Goal: Task Accomplishment & Management: Manage account settings

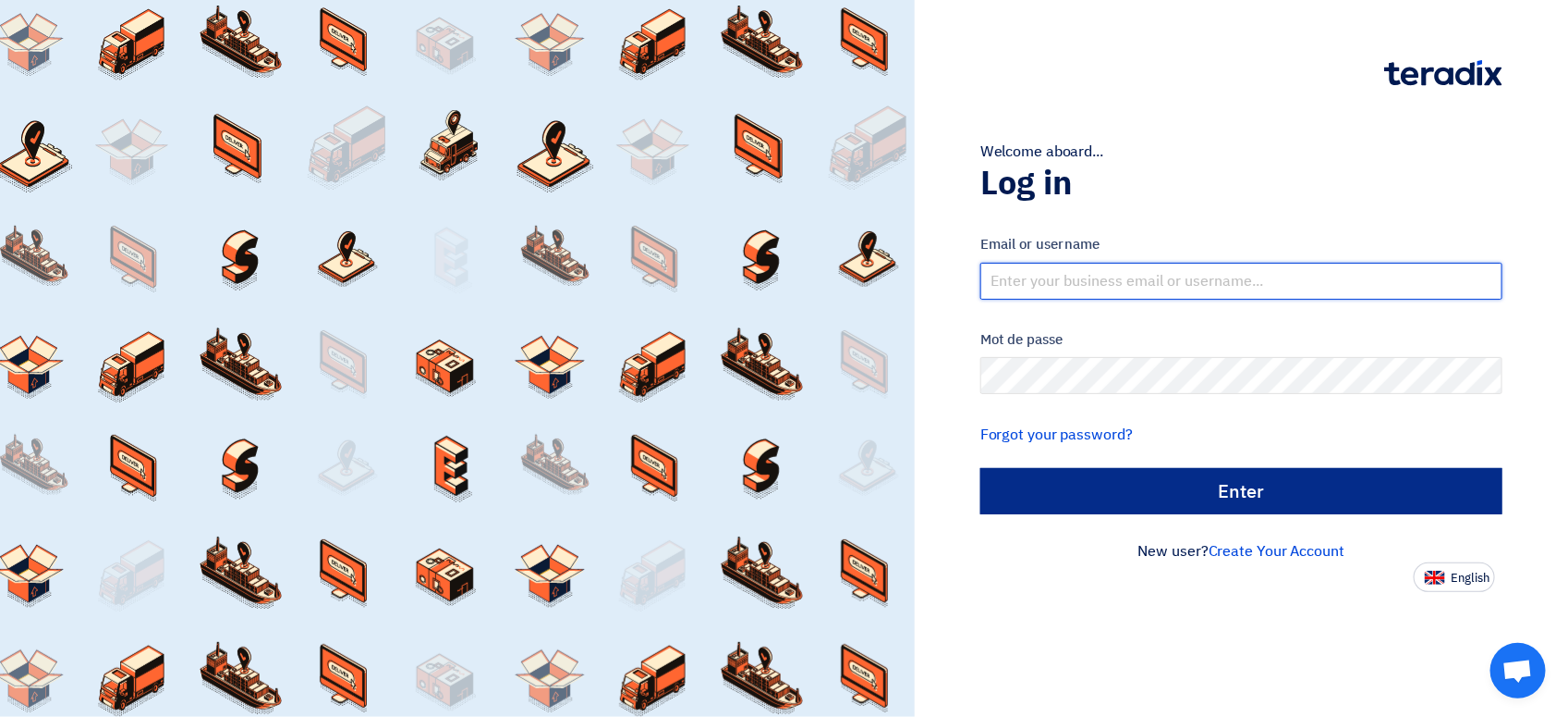
type input "abdelrahman.a@beehivegiveaways.com"
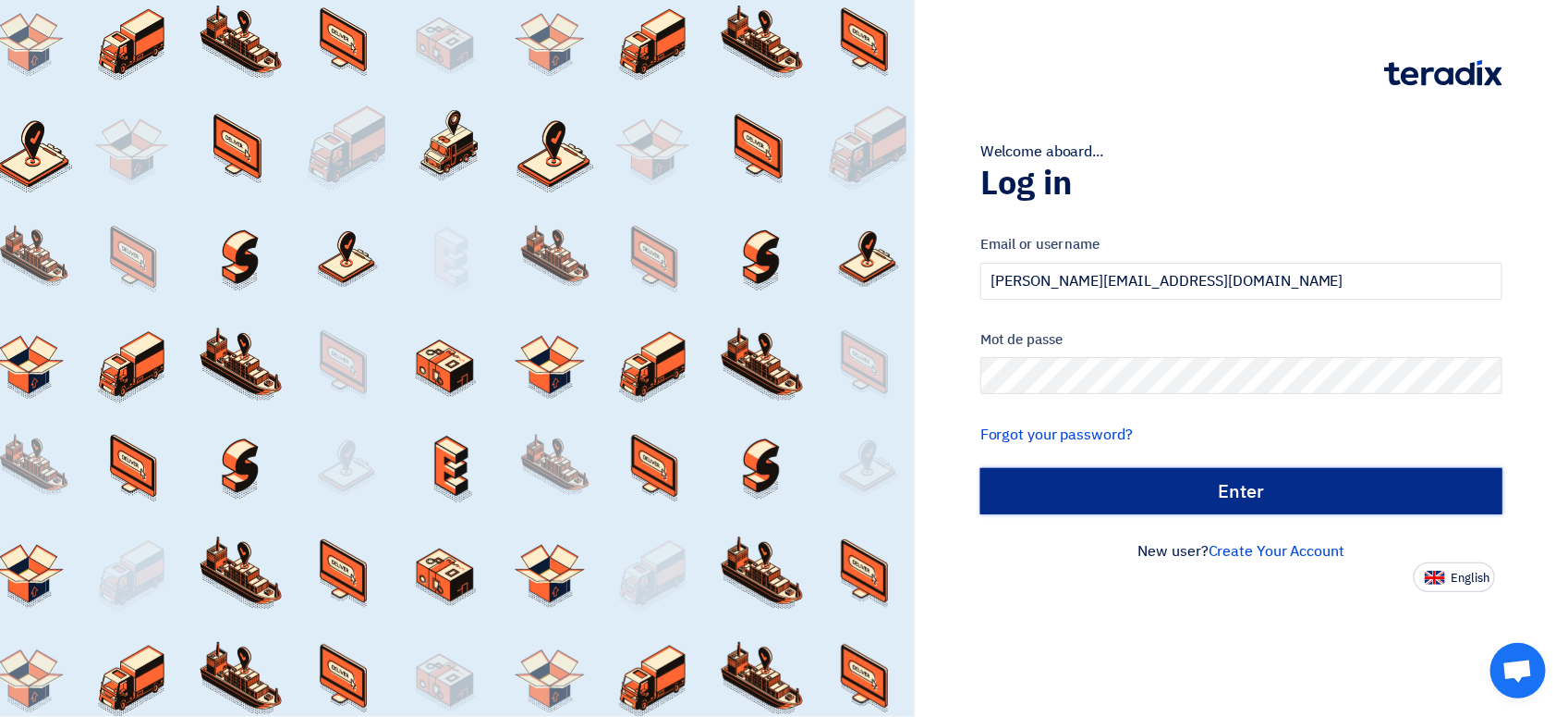
click at [1076, 491] on input "Enter" at bounding box center [1242, 491] width 522 height 46
type input "Sign in"
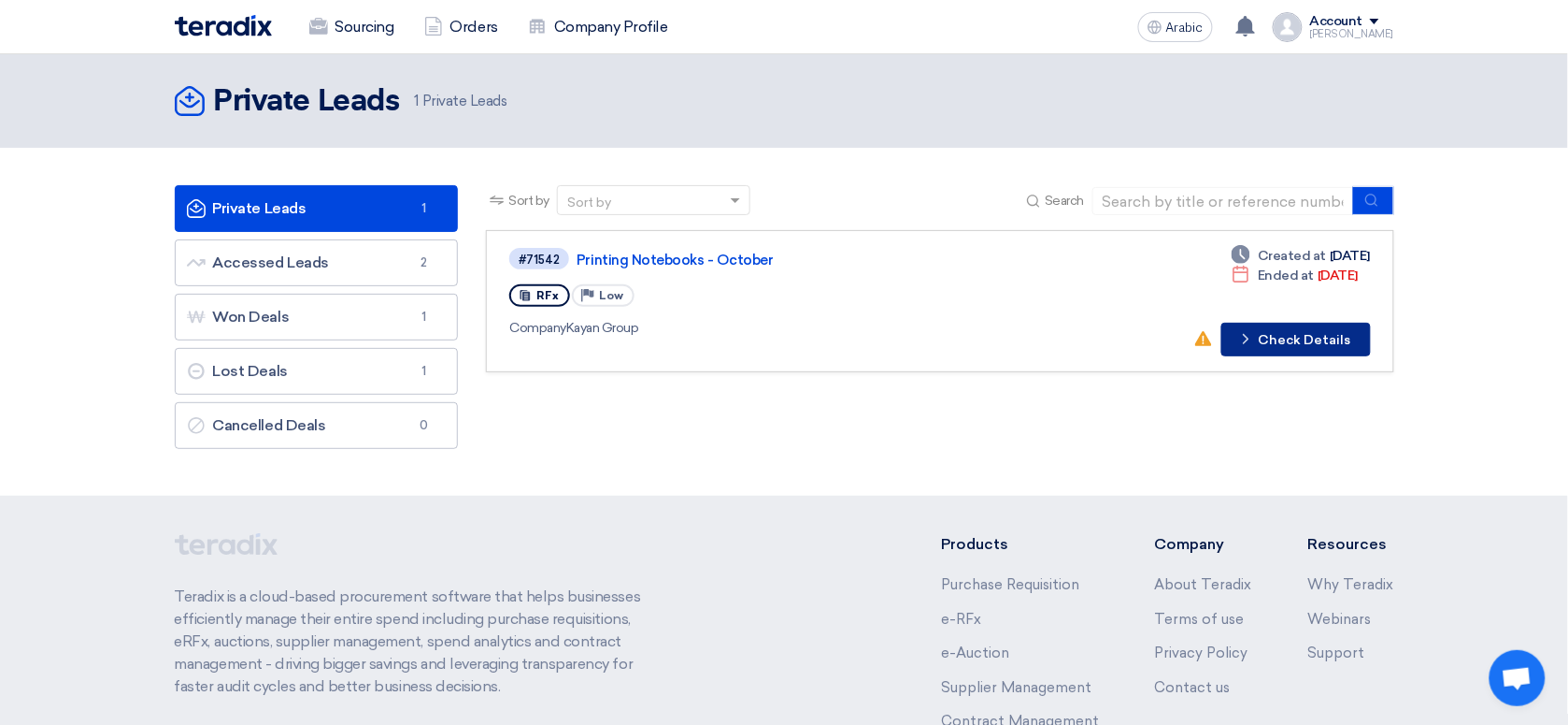
click at [1266, 347] on button "Check details Check Details" at bounding box center [1296, 339] width 150 height 34
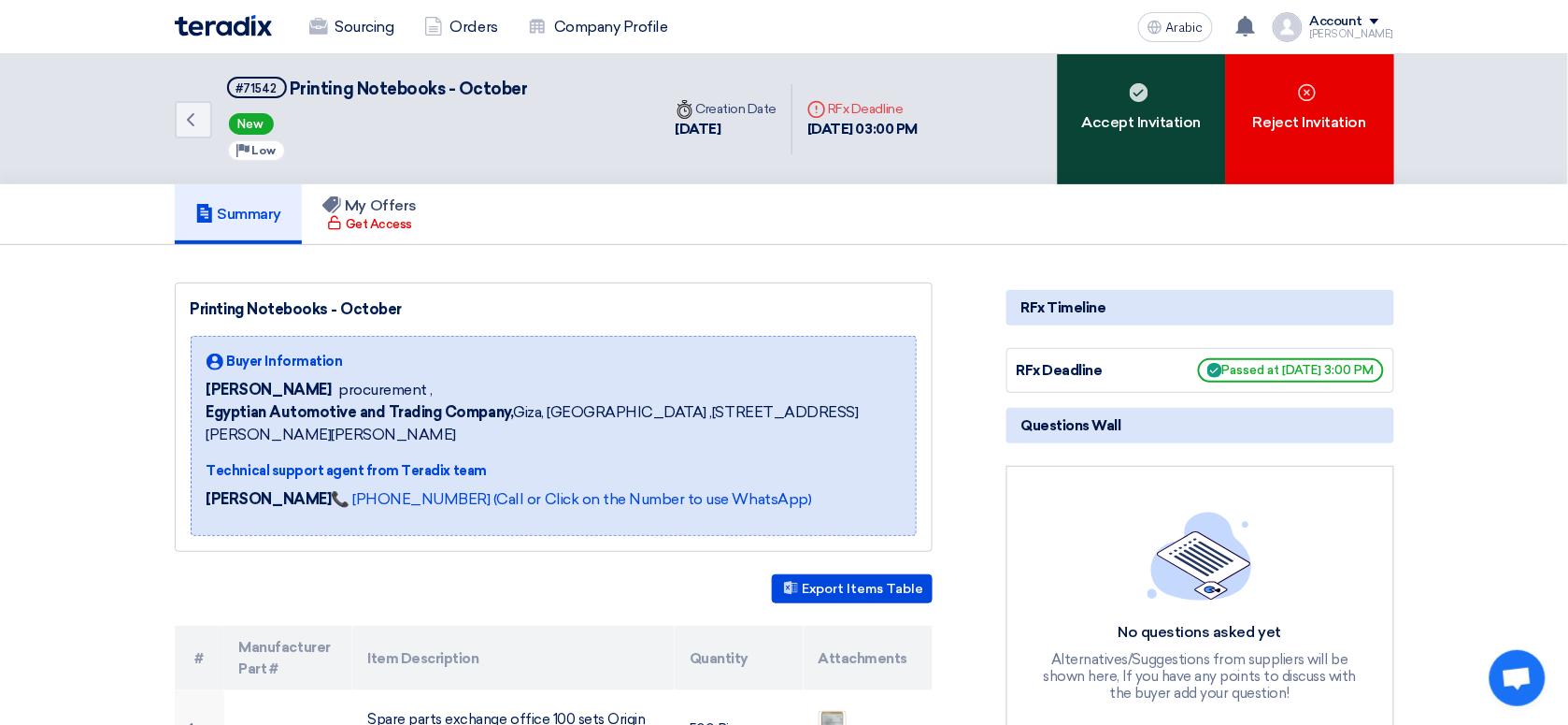
click at [1165, 87] on div "Accept Invitation" at bounding box center [1142, 119] width 168 height 130
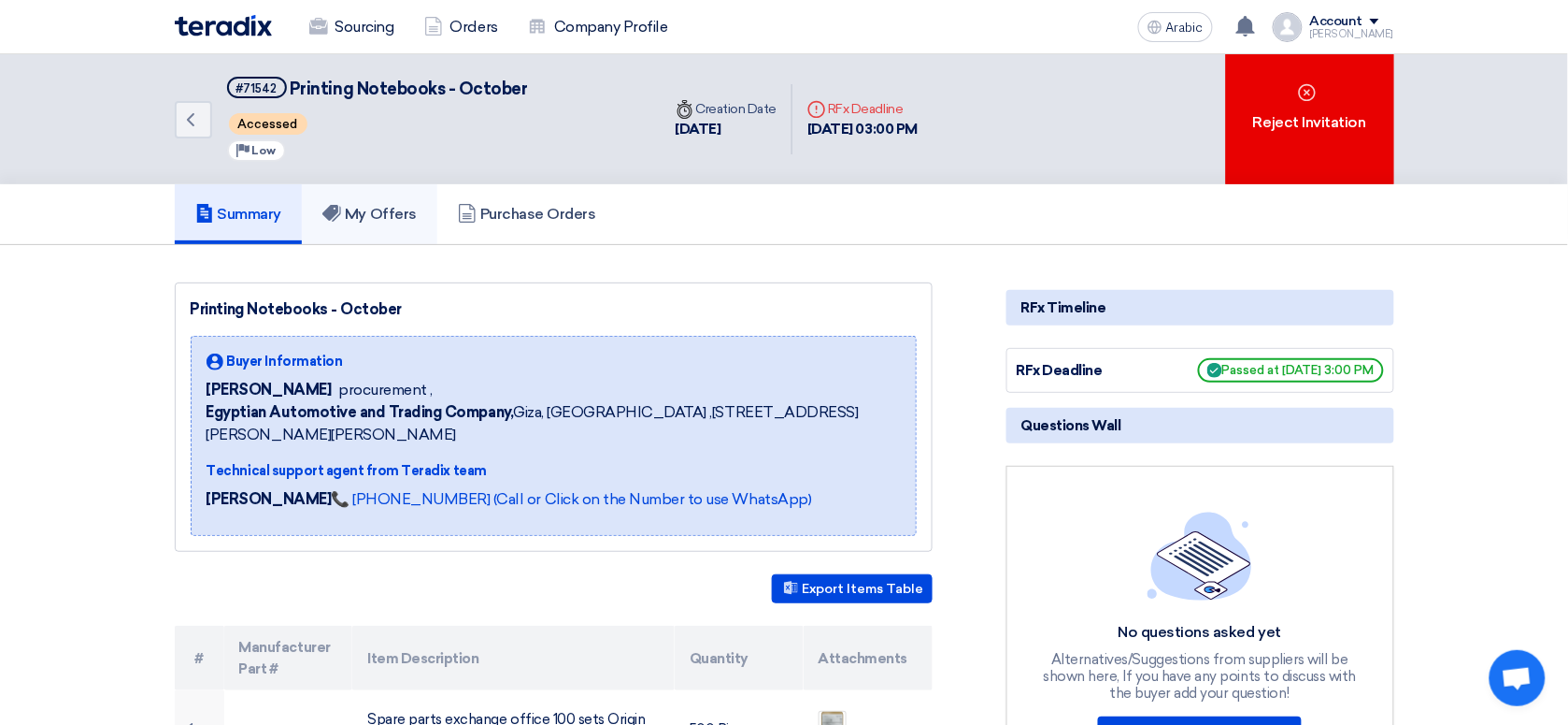
click at [422, 204] on link "My Offers" at bounding box center [370, 214] width 135 height 60
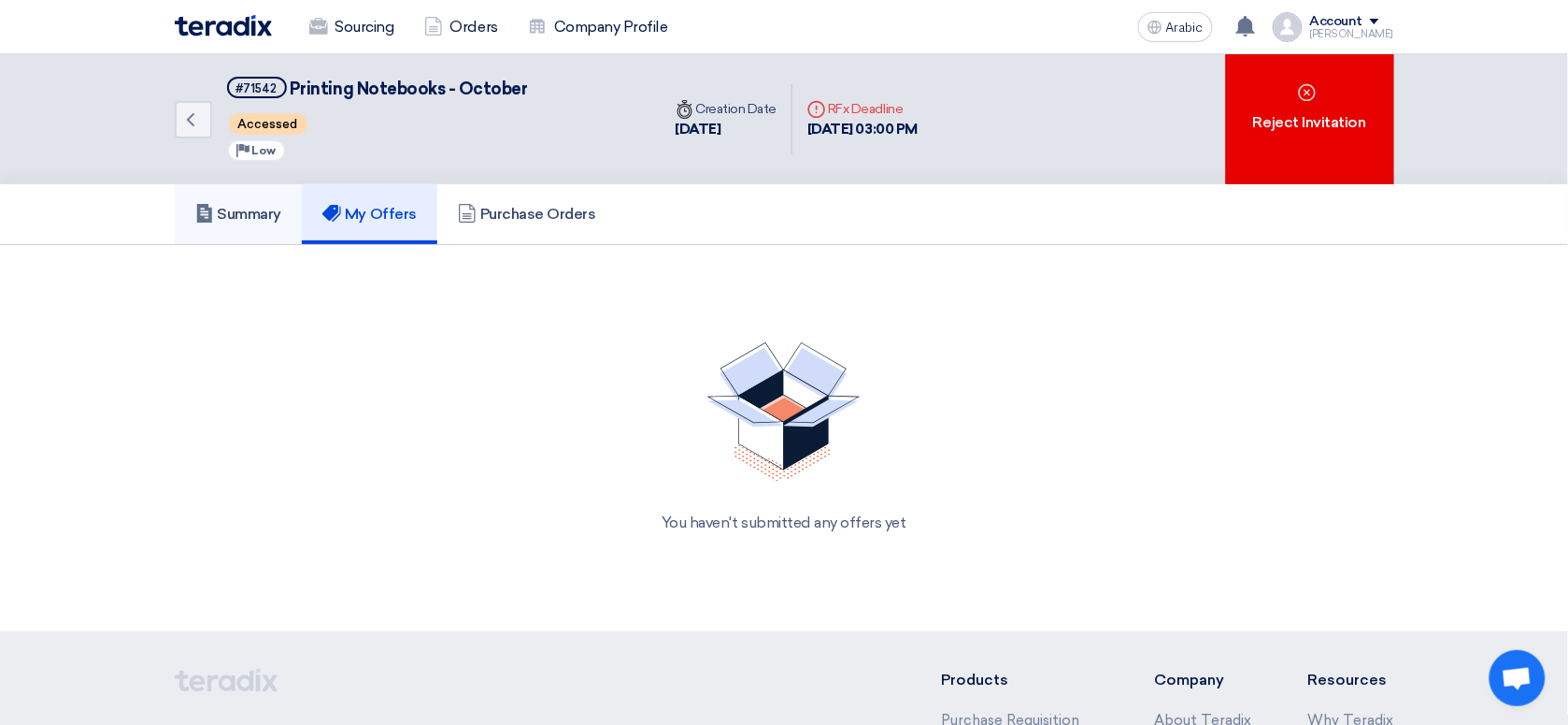
click at [229, 226] on link "Summary" at bounding box center [239, 214] width 128 height 60
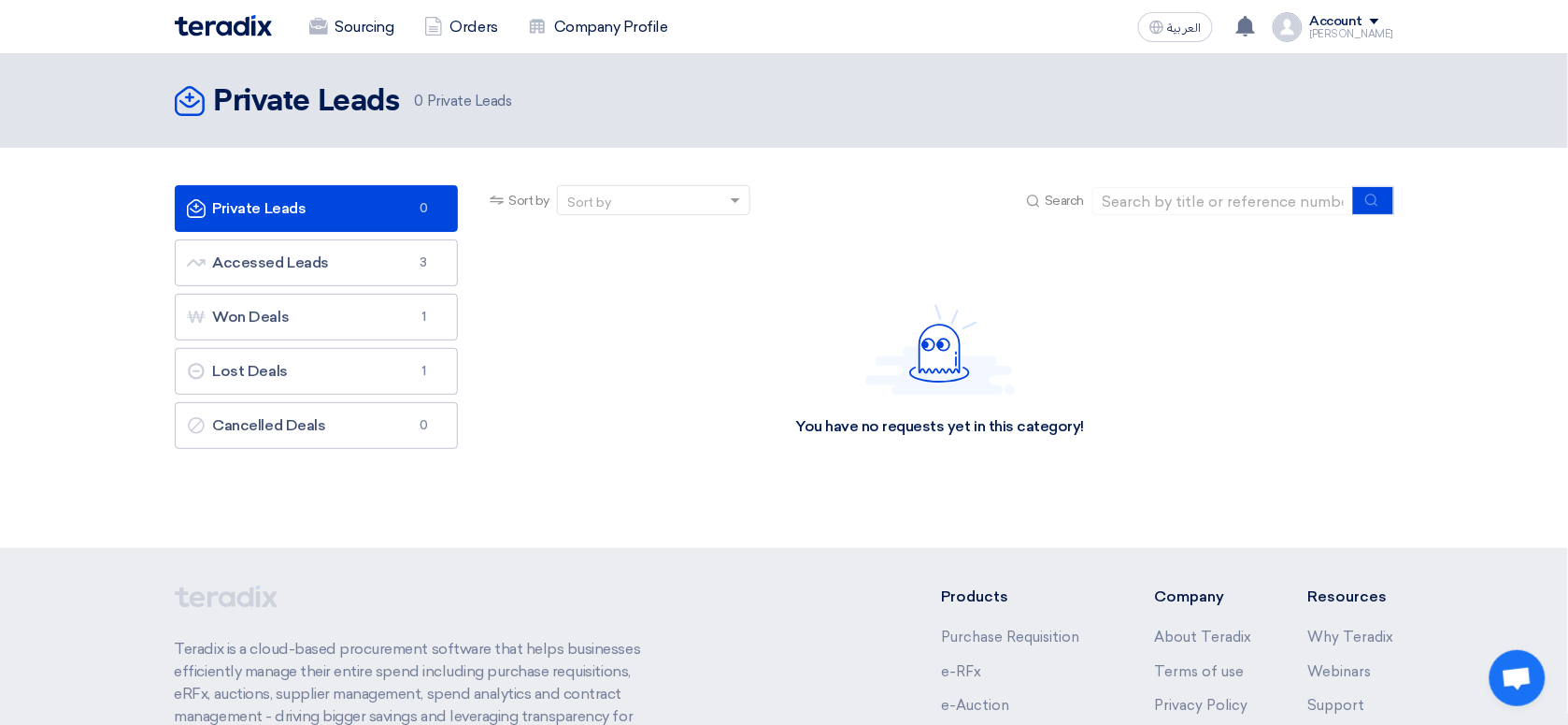
click at [378, 204] on link "Private Leads Private Leads 0" at bounding box center [317, 208] width 284 height 46
click at [380, 264] on link "Accessed Leads Accessed Leads 3" at bounding box center [317, 262] width 284 height 46
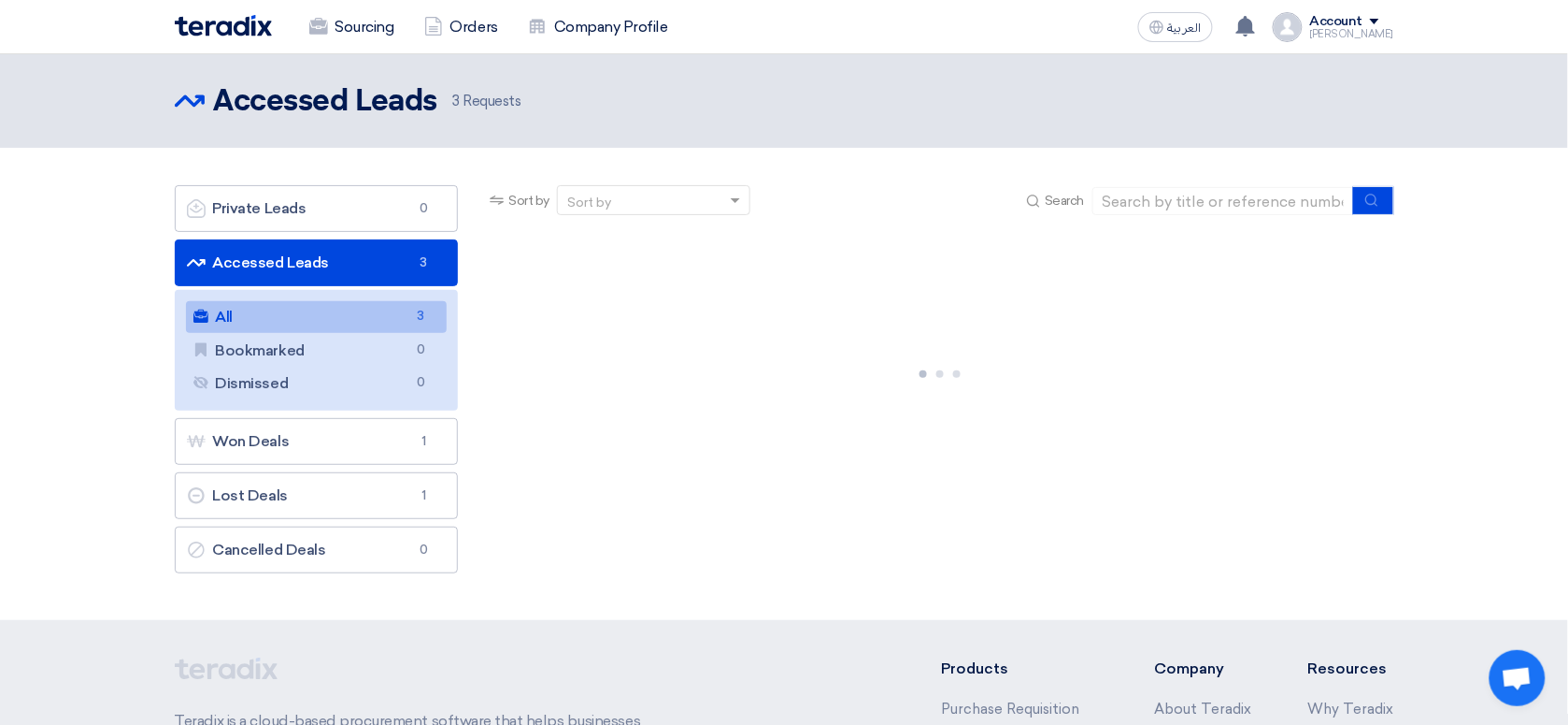
click at [421, 314] on span "3" at bounding box center [420, 317] width 22 height 19
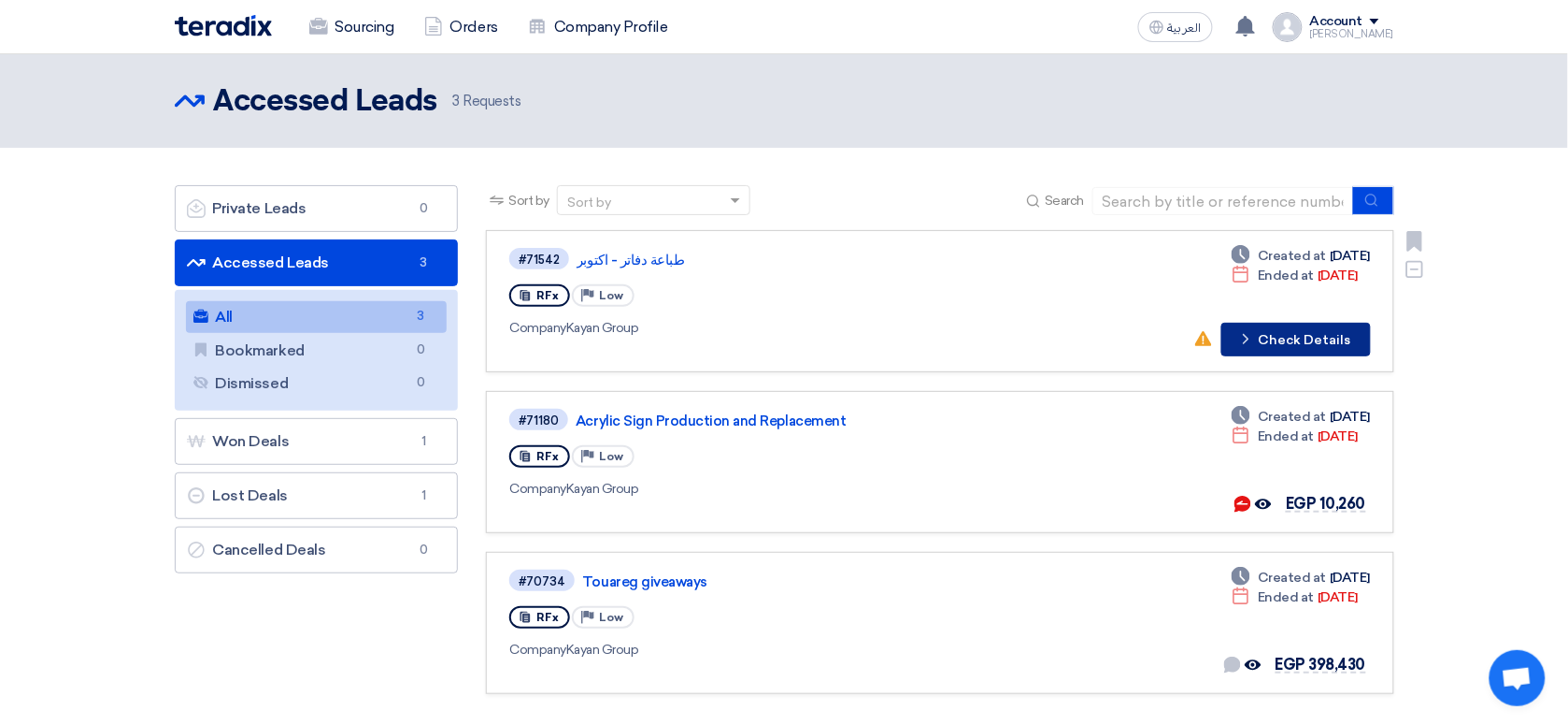
click at [1291, 343] on button "Check details Check Details" at bounding box center [1296, 339] width 150 height 34
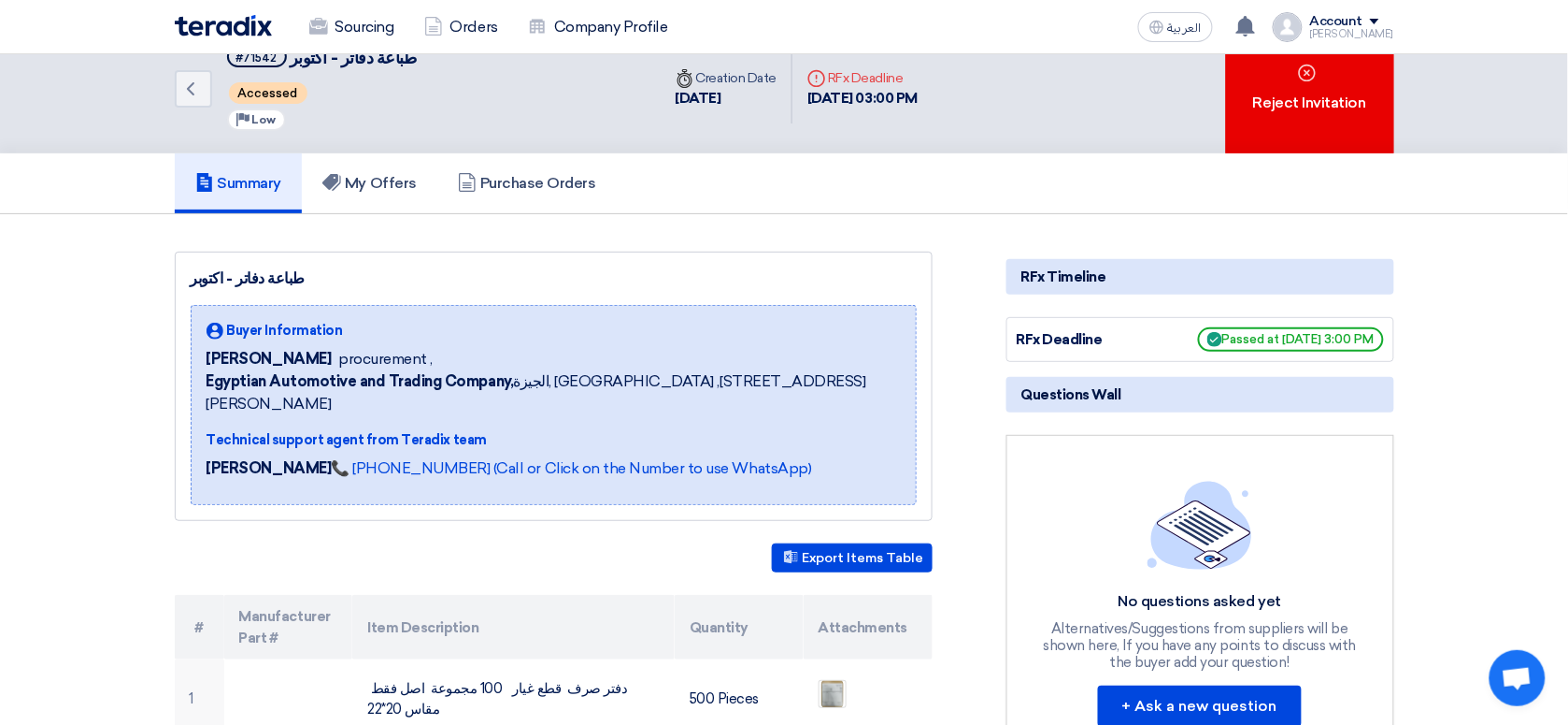
scroll to position [24, 0]
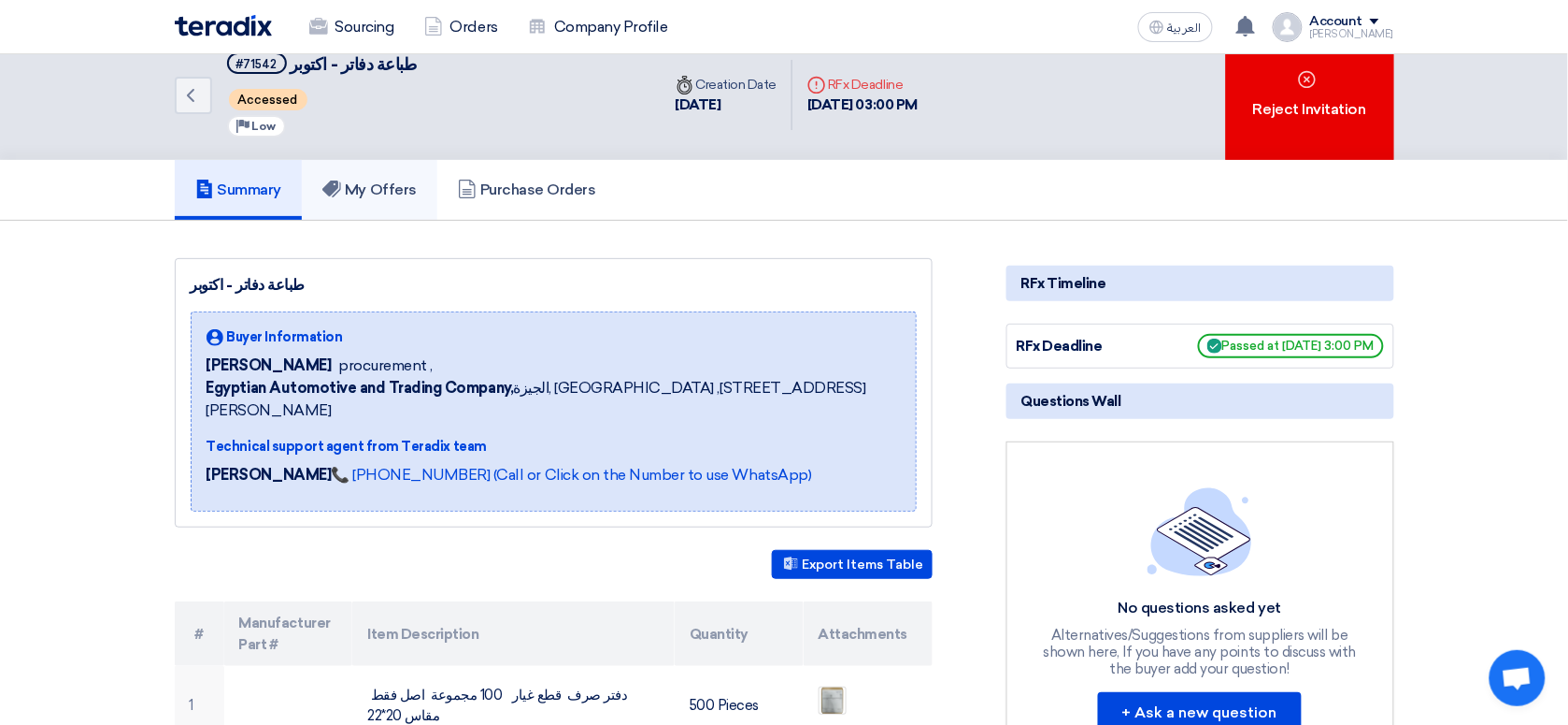
click at [341, 194] on icon at bounding box center [331, 188] width 18 height 18
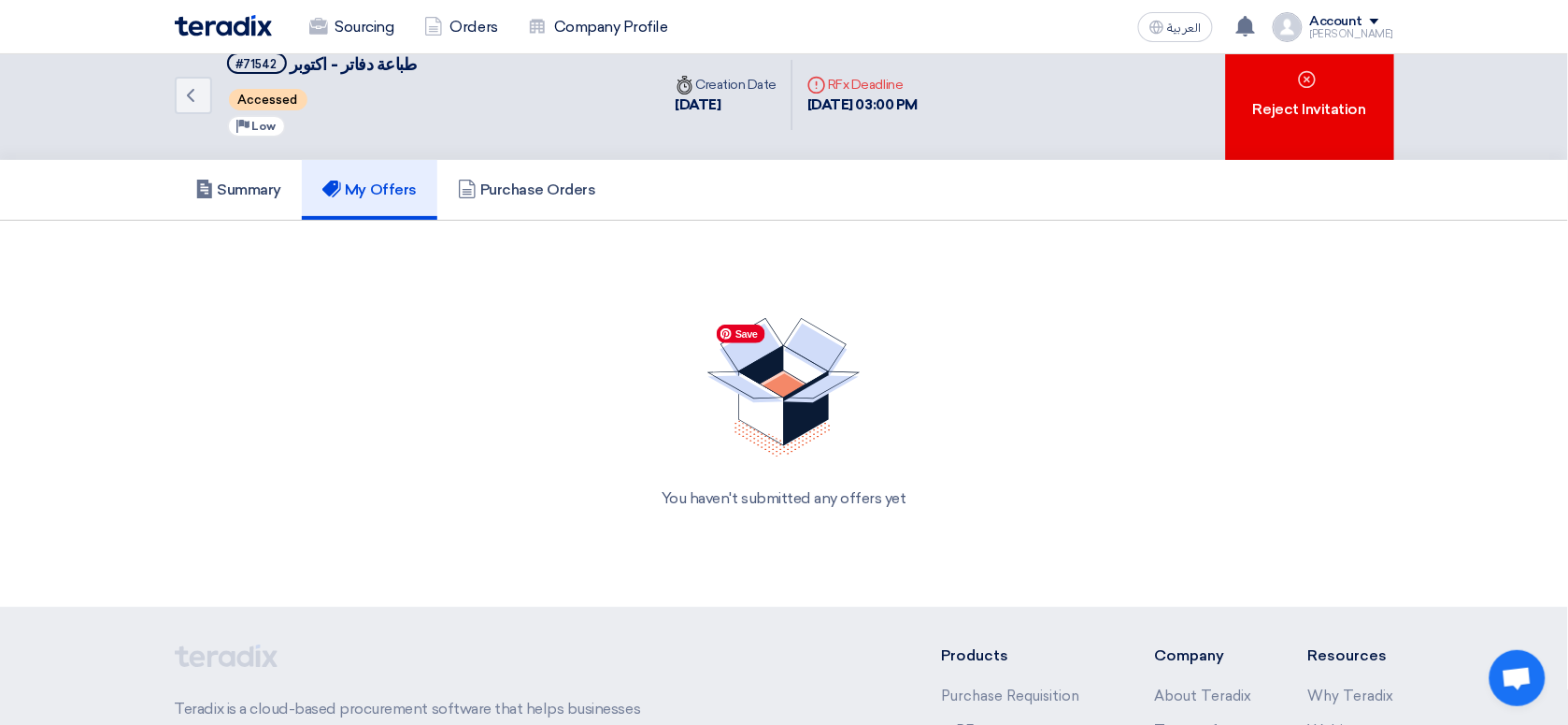
click at [796, 412] on img at bounding box center [784, 387] width 153 height 139
click at [248, 183] on h5 "Summary" at bounding box center [239, 189] width 87 height 18
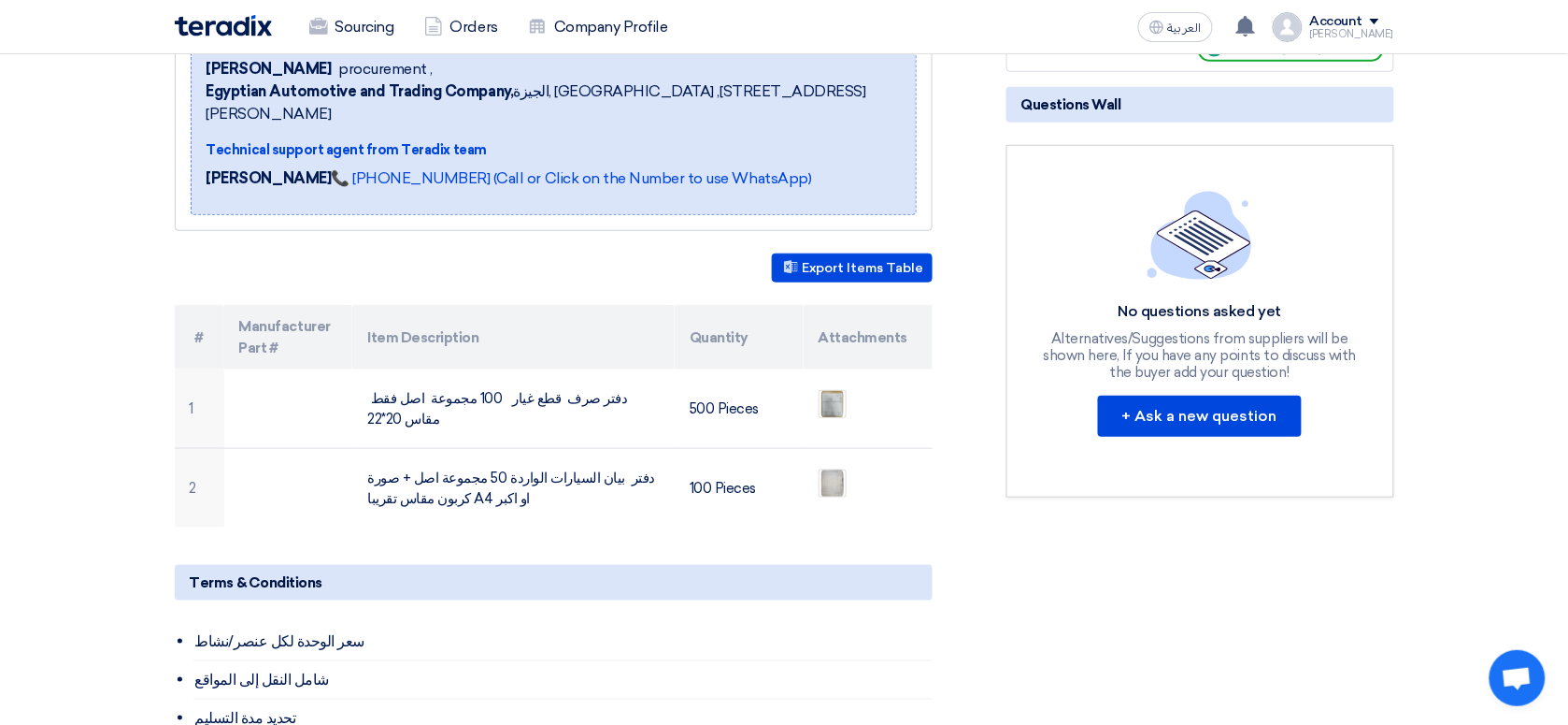
scroll to position [469, 0]
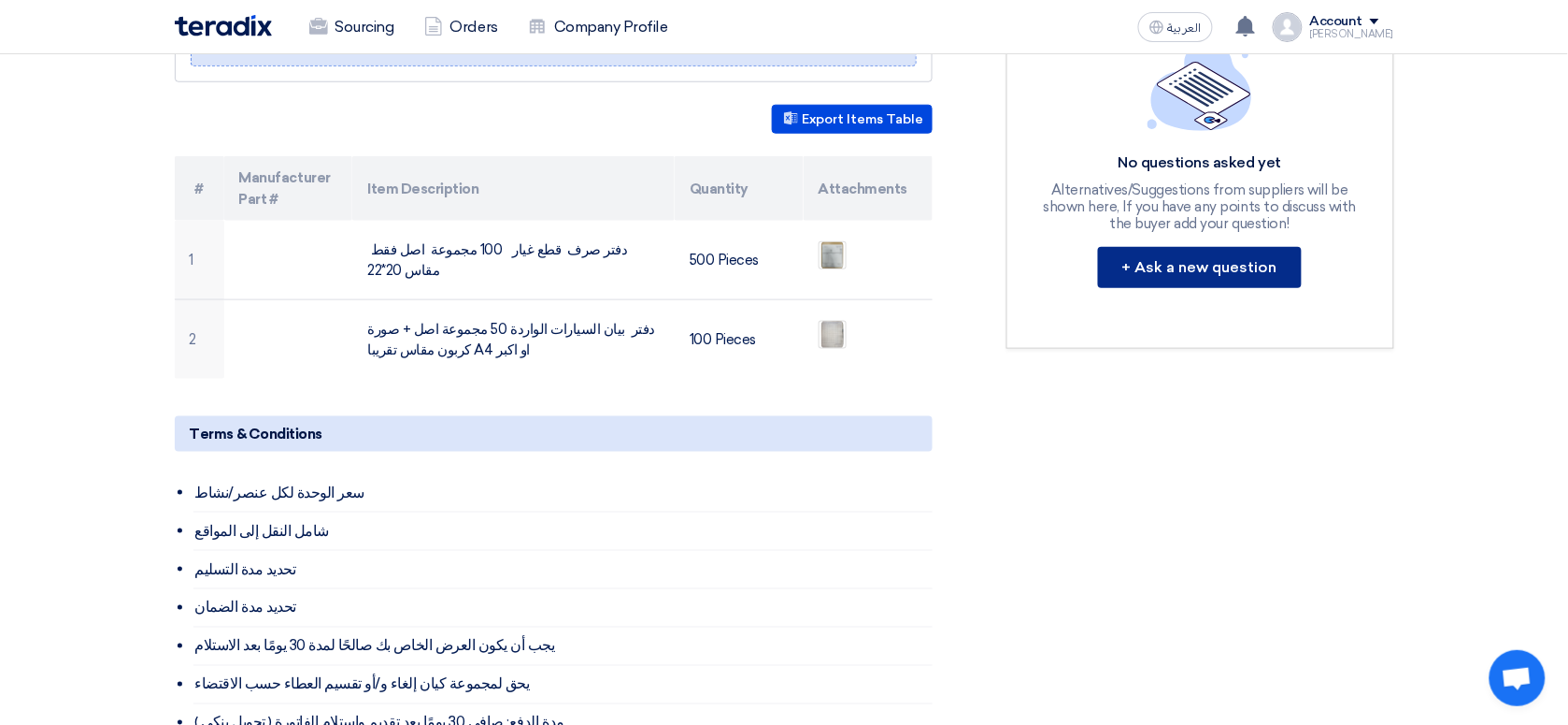
click at [1221, 247] on button "+ Ask a new question" at bounding box center [1199, 267] width 204 height 42
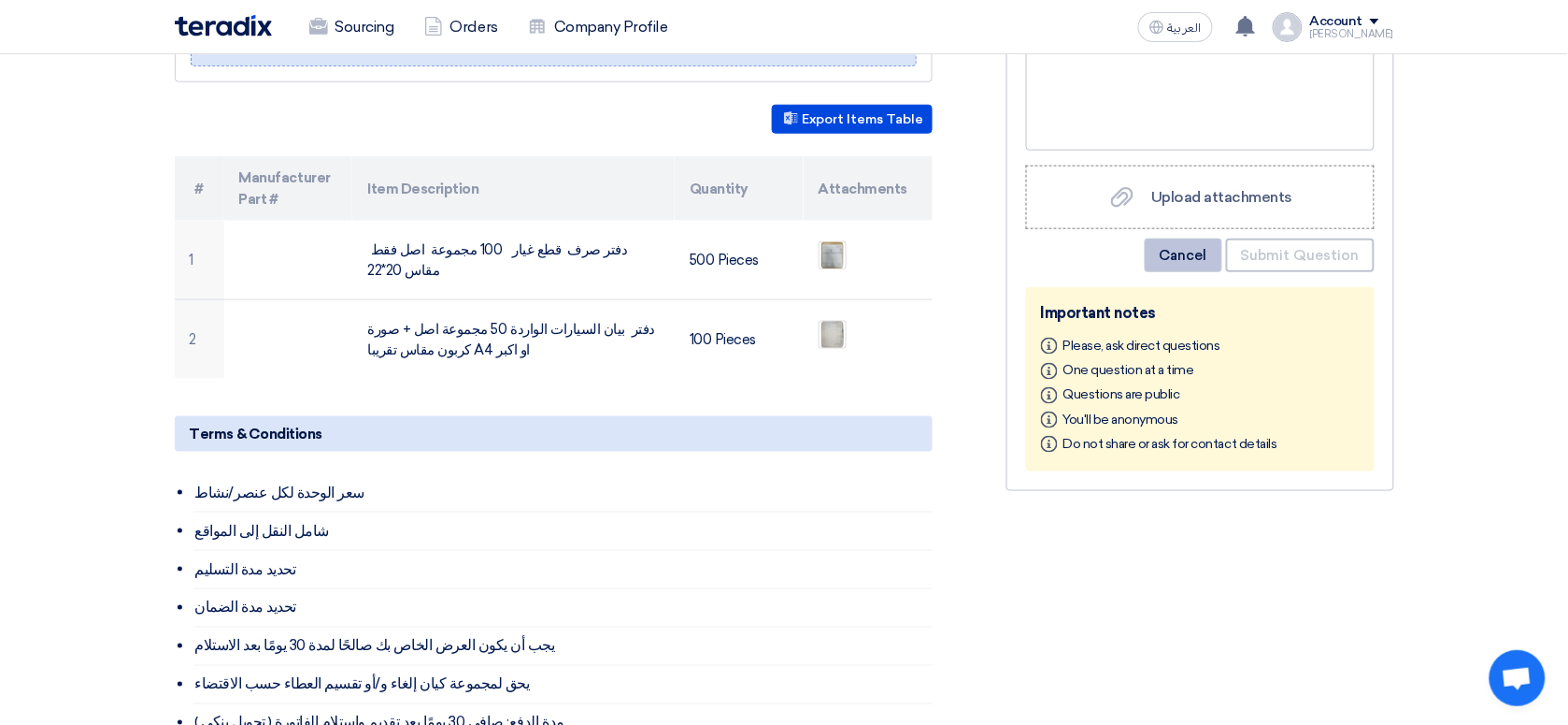
click at [1175, 244] on button "Cancel" at bounding box center [1183, 255] width 77 height 34
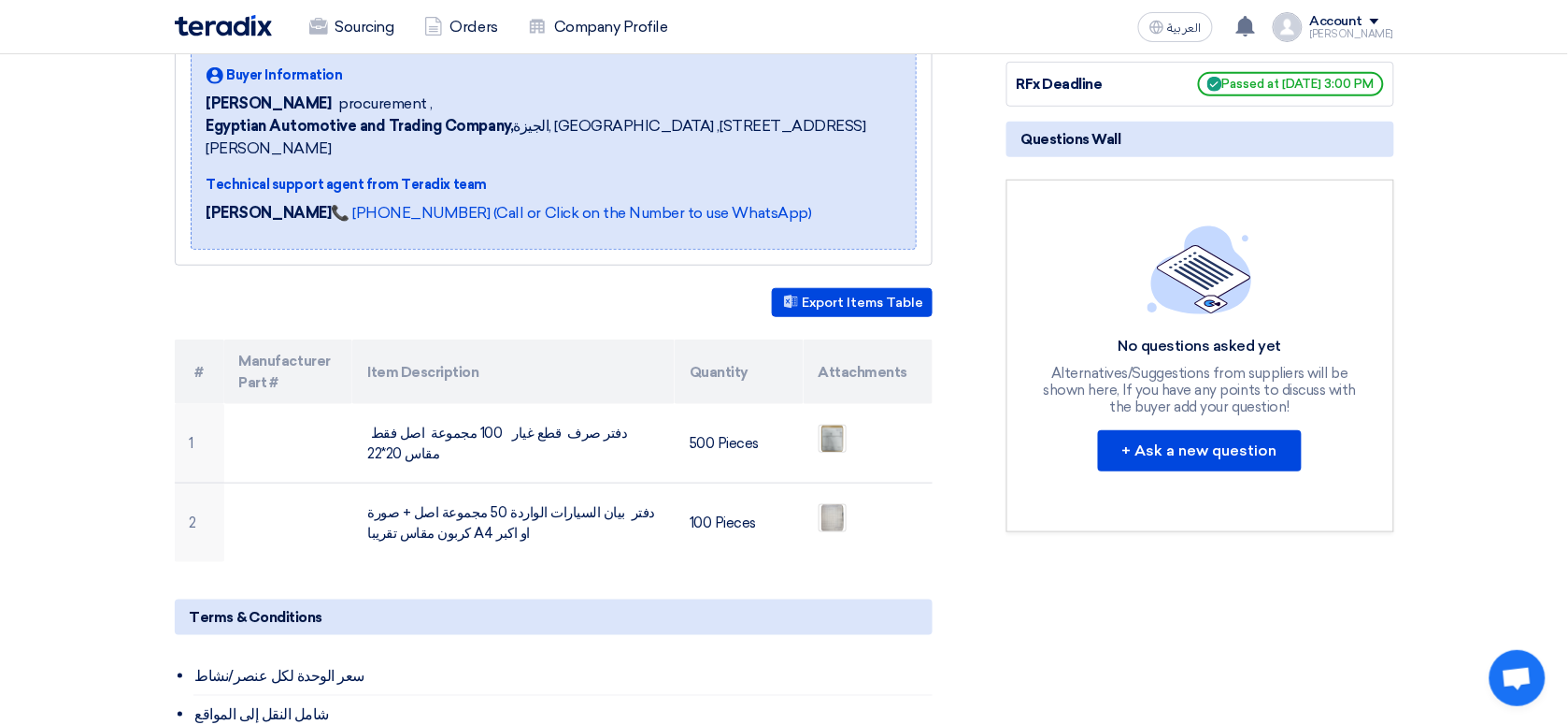
scroll to position [296, 0]
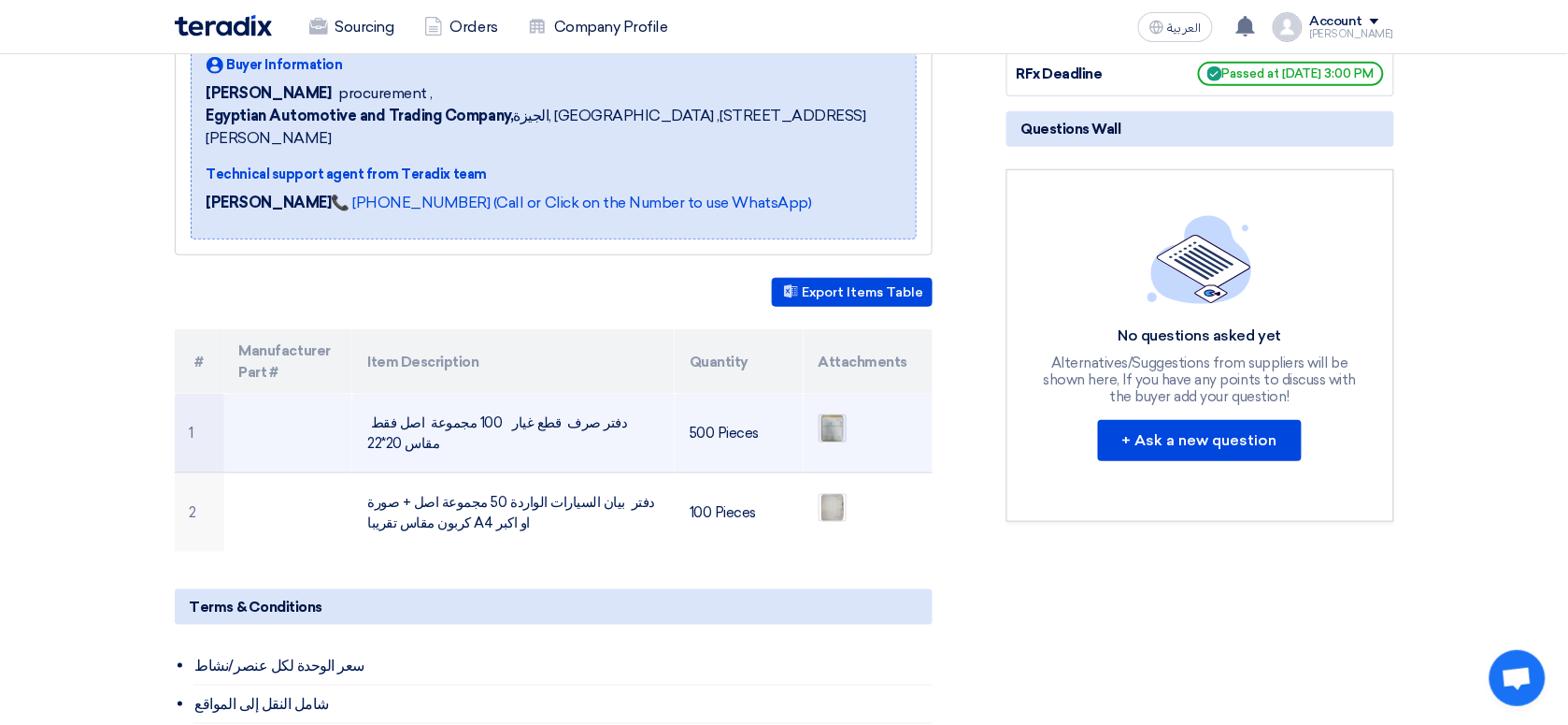
click at [833, 411] on img at bounding box center [832, 428] width 26 height 34
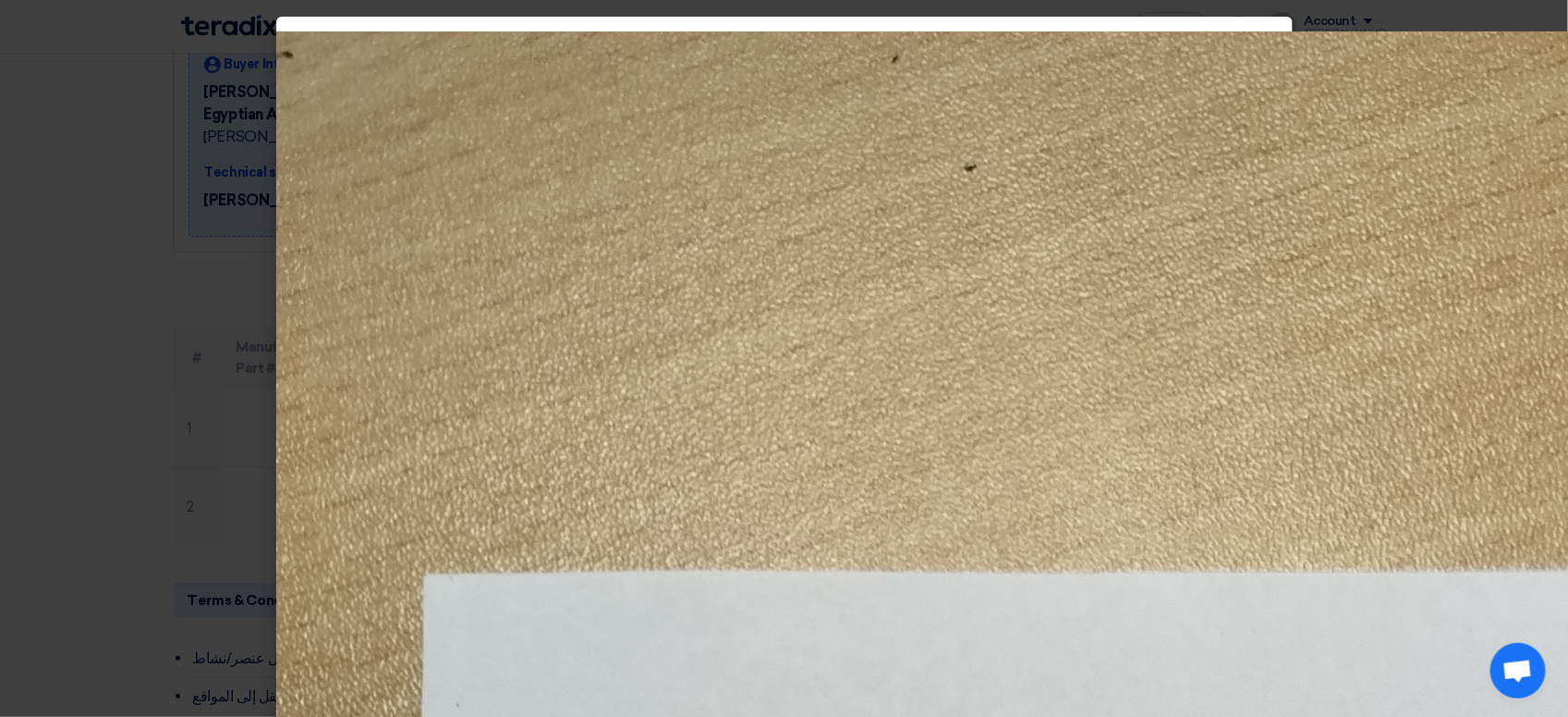
click at [136, 328] on modal-container at bounding box center [784, 358] width 1568 height 717
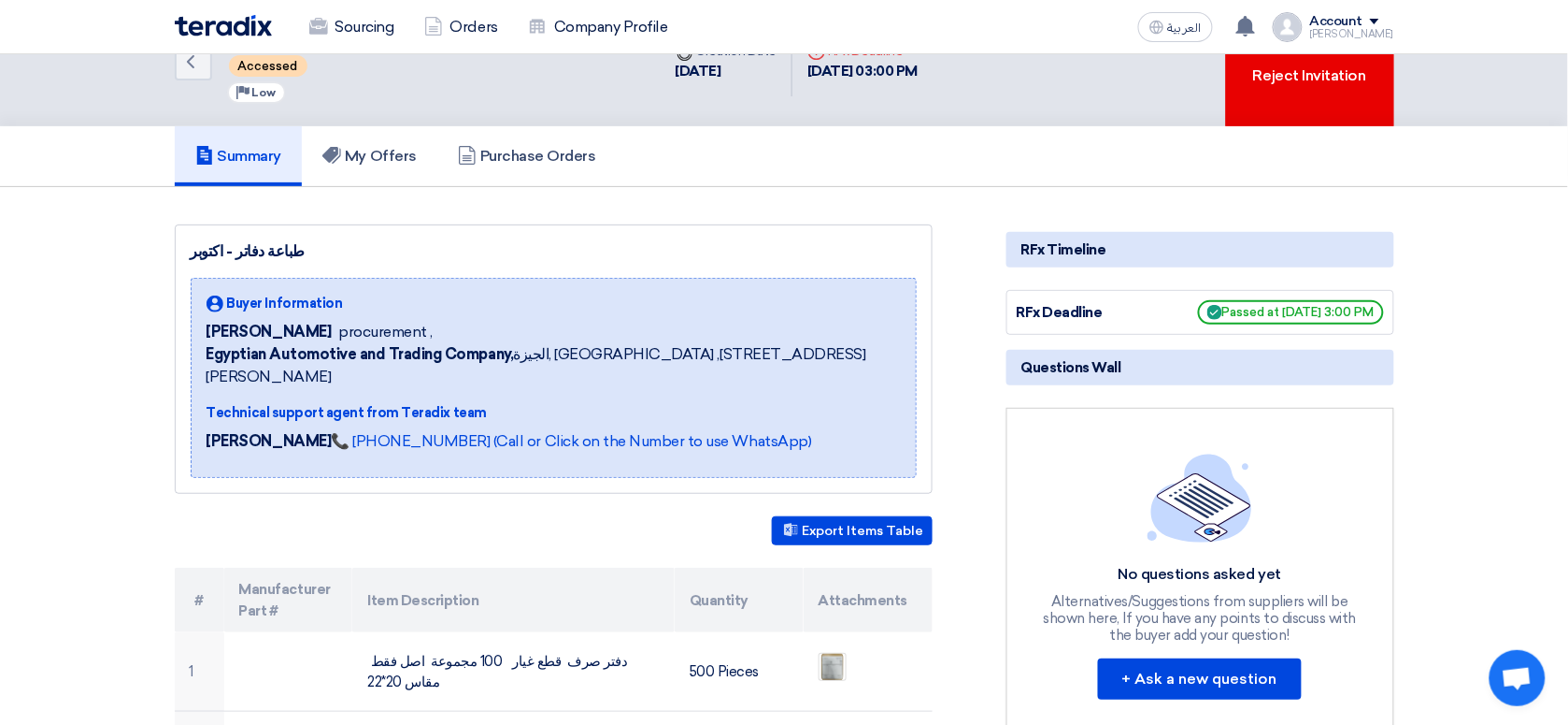
scroll to position [0, 0]
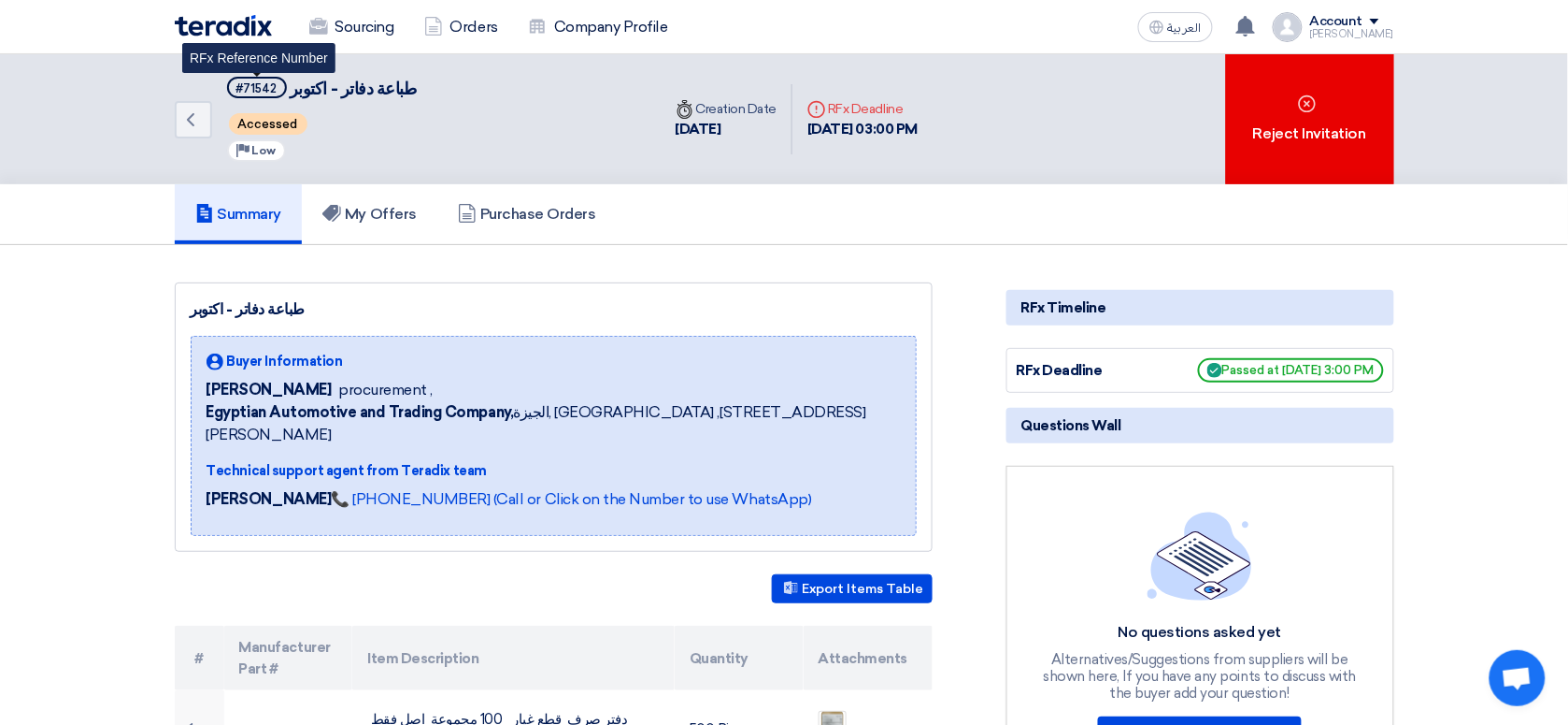
click at [266, 89] on div "#71542" at bounding box center [256, 88] width 42 height 13
click at [266, 133] on div "Accessed" at bounding box center [322, 124] width 190 height 29
click at [198, 128] on icon "Back" at bounding box center [190, 119] width 22 height 22
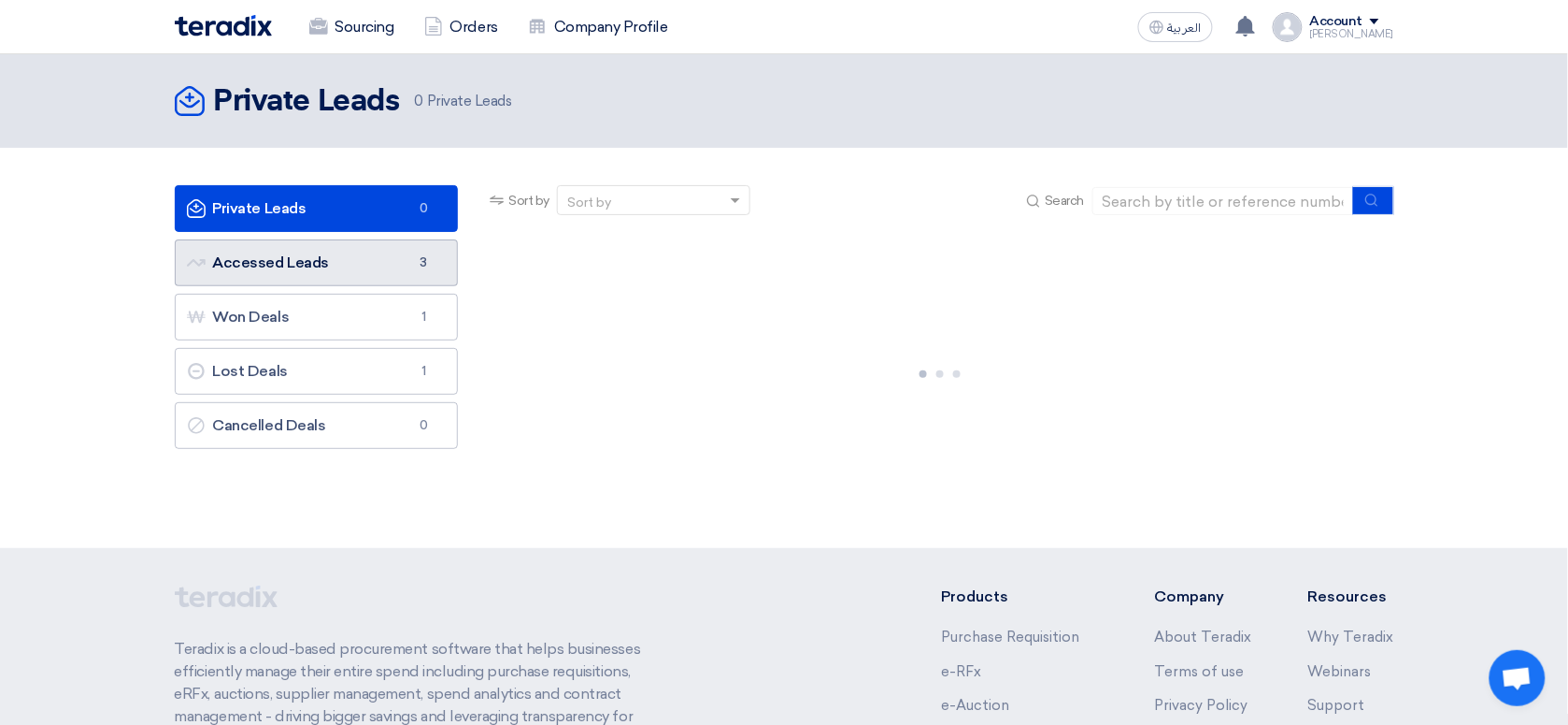
click at [360, 255] on link "Accessed Leads Accessed Leads 3" at bounding box center [317, 262] width 284 height 46
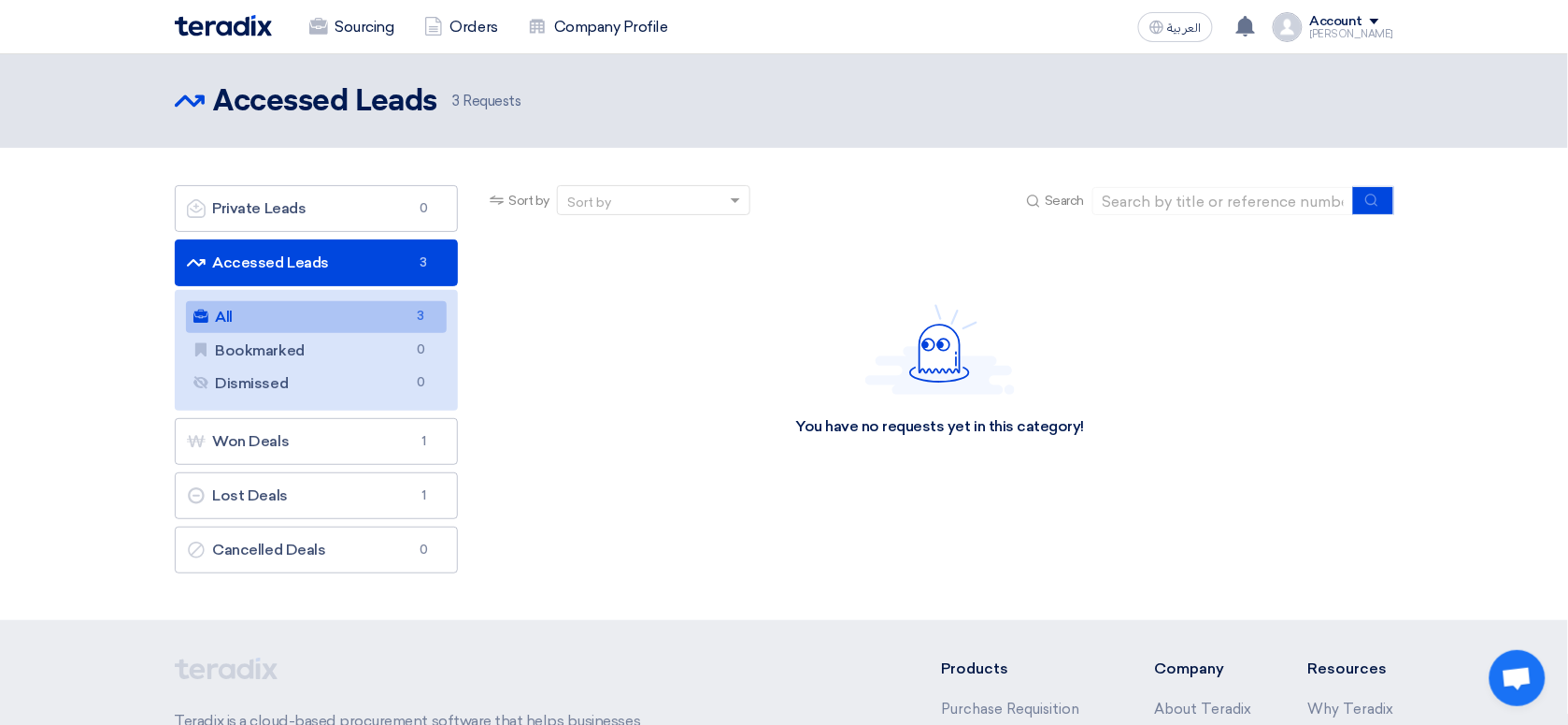
click at [342, 320] on link "All All 3" at bounding box center [316, 317] width 262 height 32
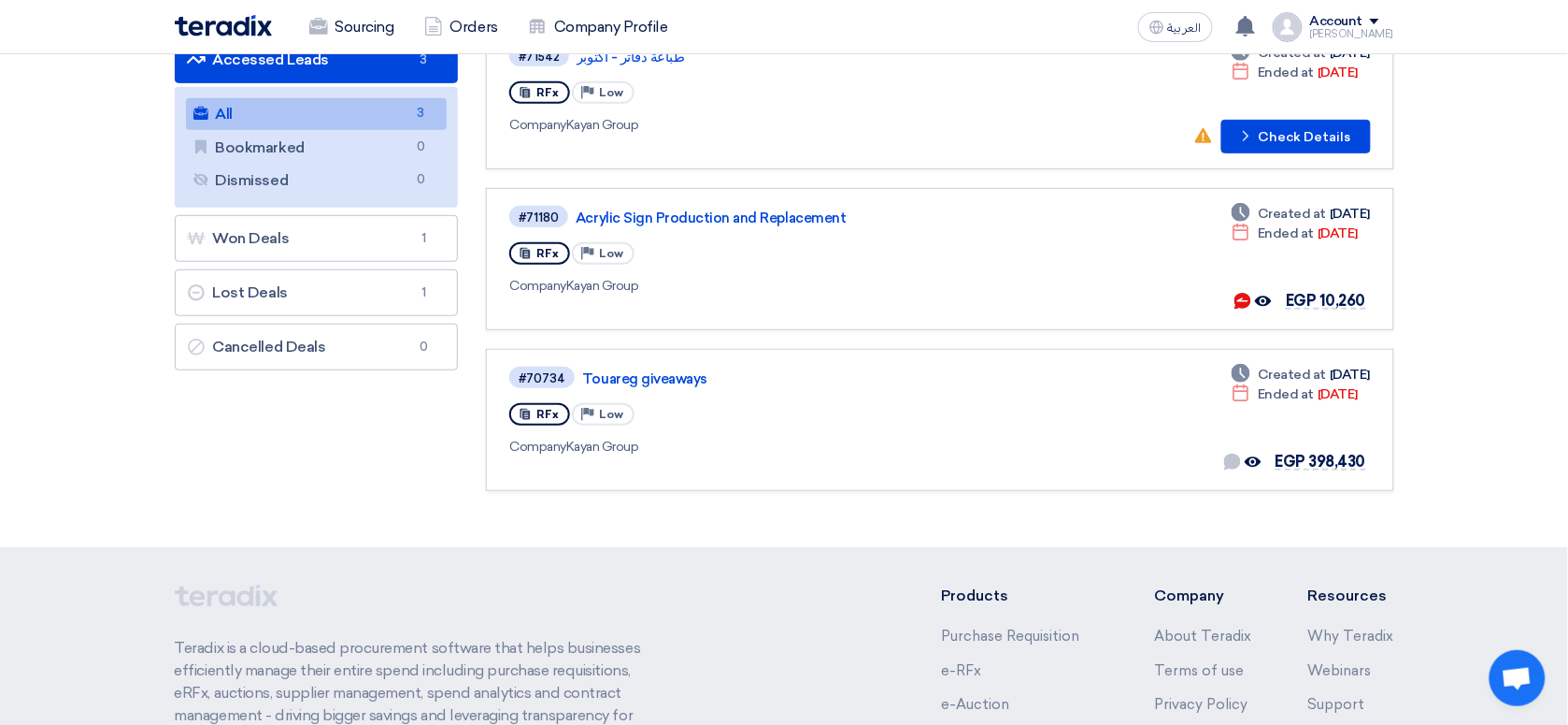
scroll to position [189, 0]
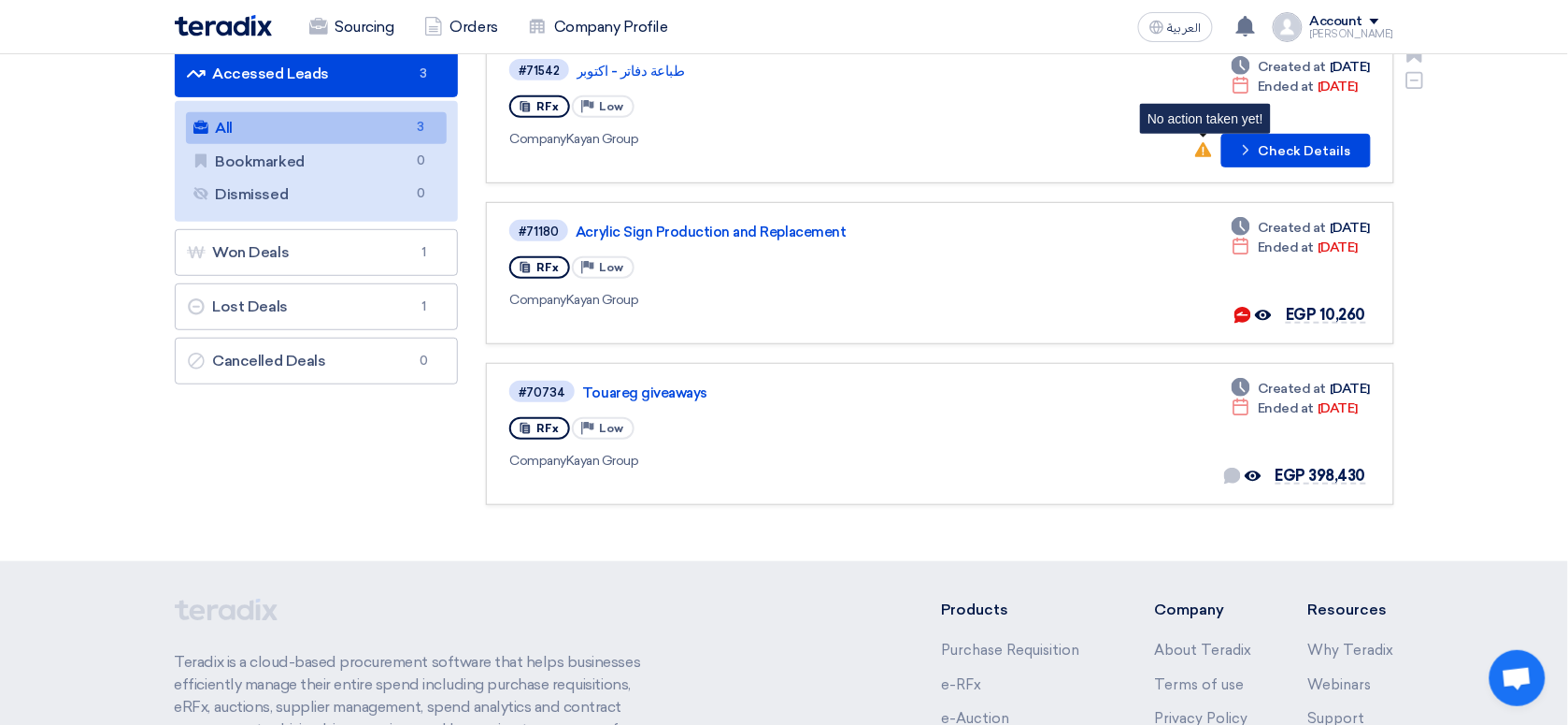
click at [1206, 147] on icon "No action taken yet!" at bounding box center [1203, 149] width 16 height 16
click at [926, 82] on div "#71542 طباعة دفاتر - اكتوبر RFx Priority Low Company Kayan Group" at bounding box center [779, 112] width 538 height 110
click at [621, 67] on link "طباعة دفاتر - اكتوبر" at bounding box center [810, 71] width 467 height 16
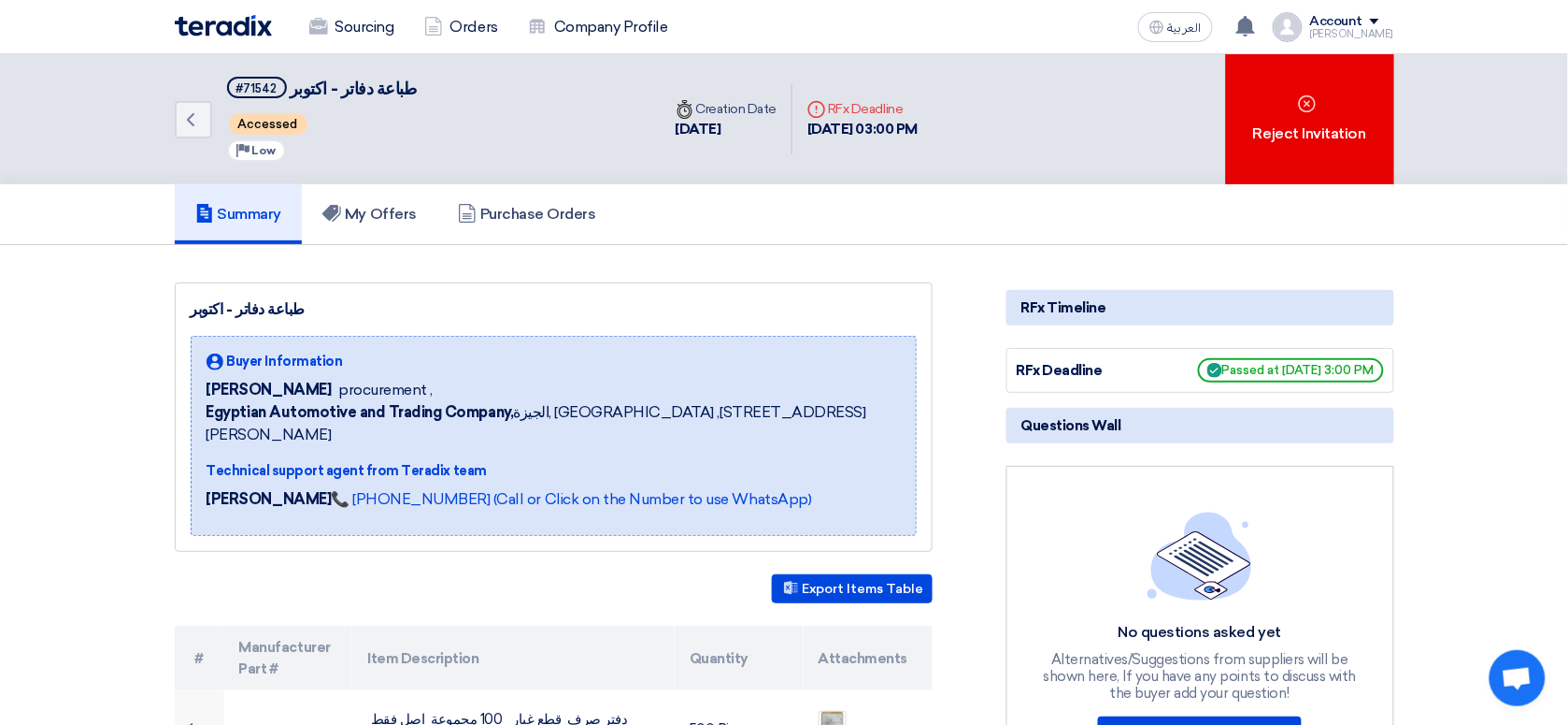
click at [1162, 123] on div "Back #71542 طباعة دفاتر - اكتوبر Accessed Priority Low Time Creation Date [DATE…" at bounding box center [784, 119] width 1220 height 130
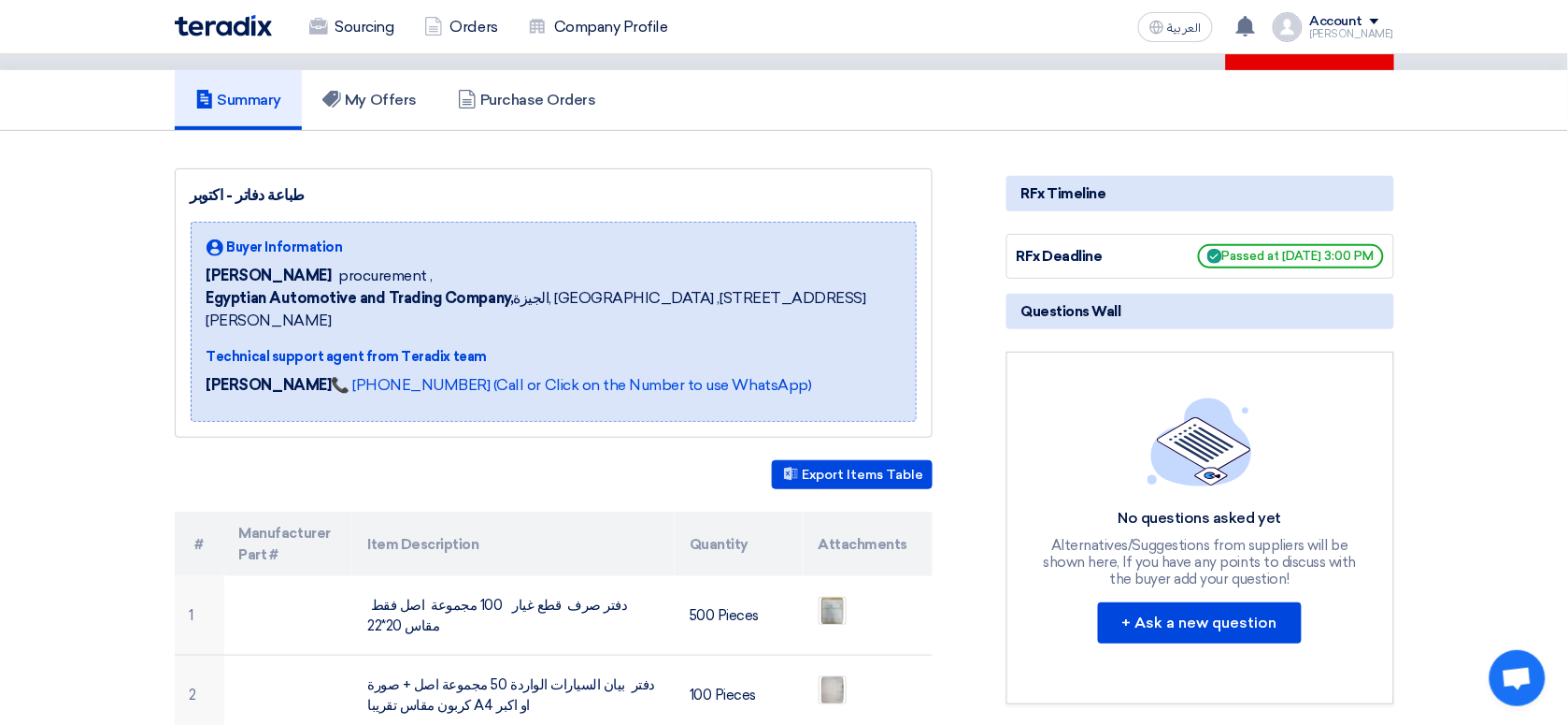
scroll to position [173, 0]
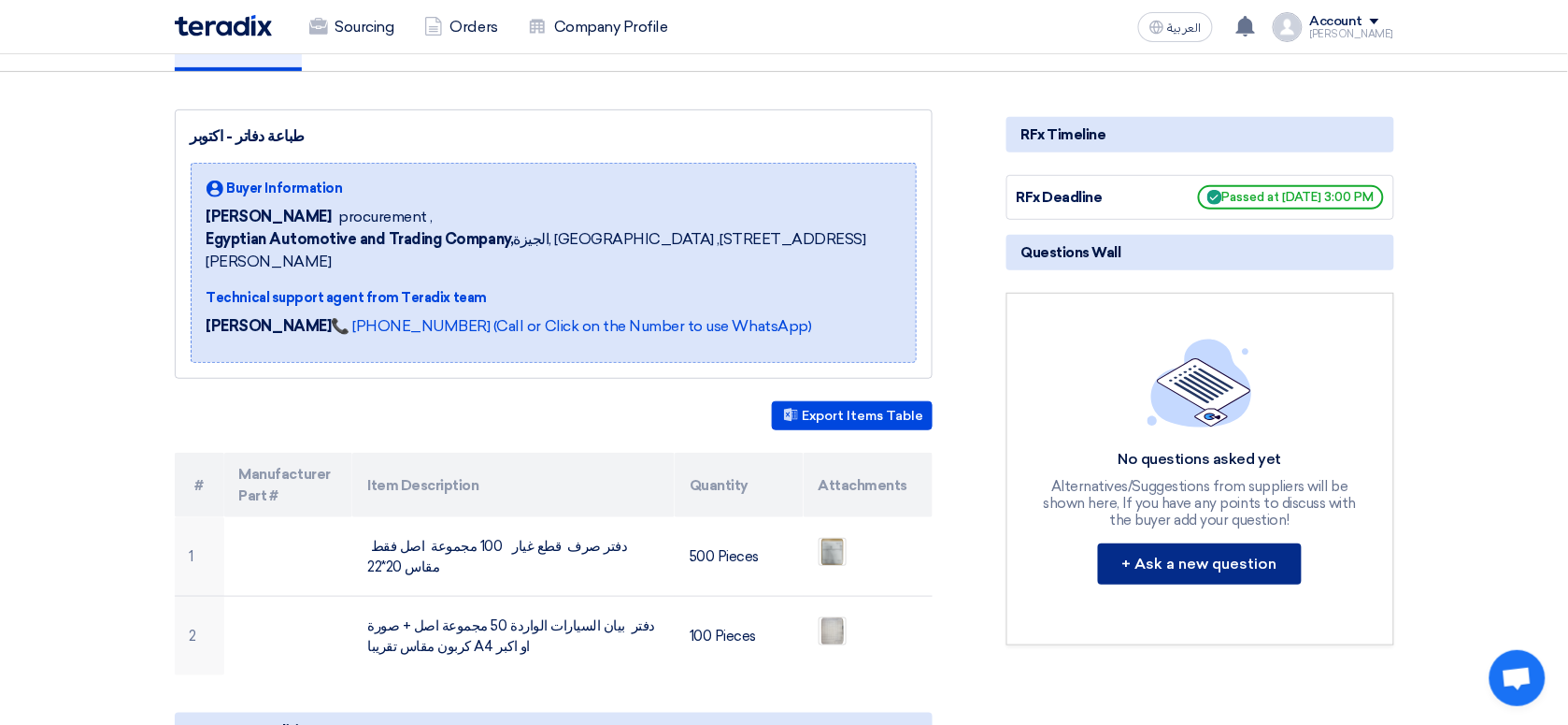
click at [1152, 564] on button "+ Ask a new question" at bounding box center [1199, 563] width 204 height 42
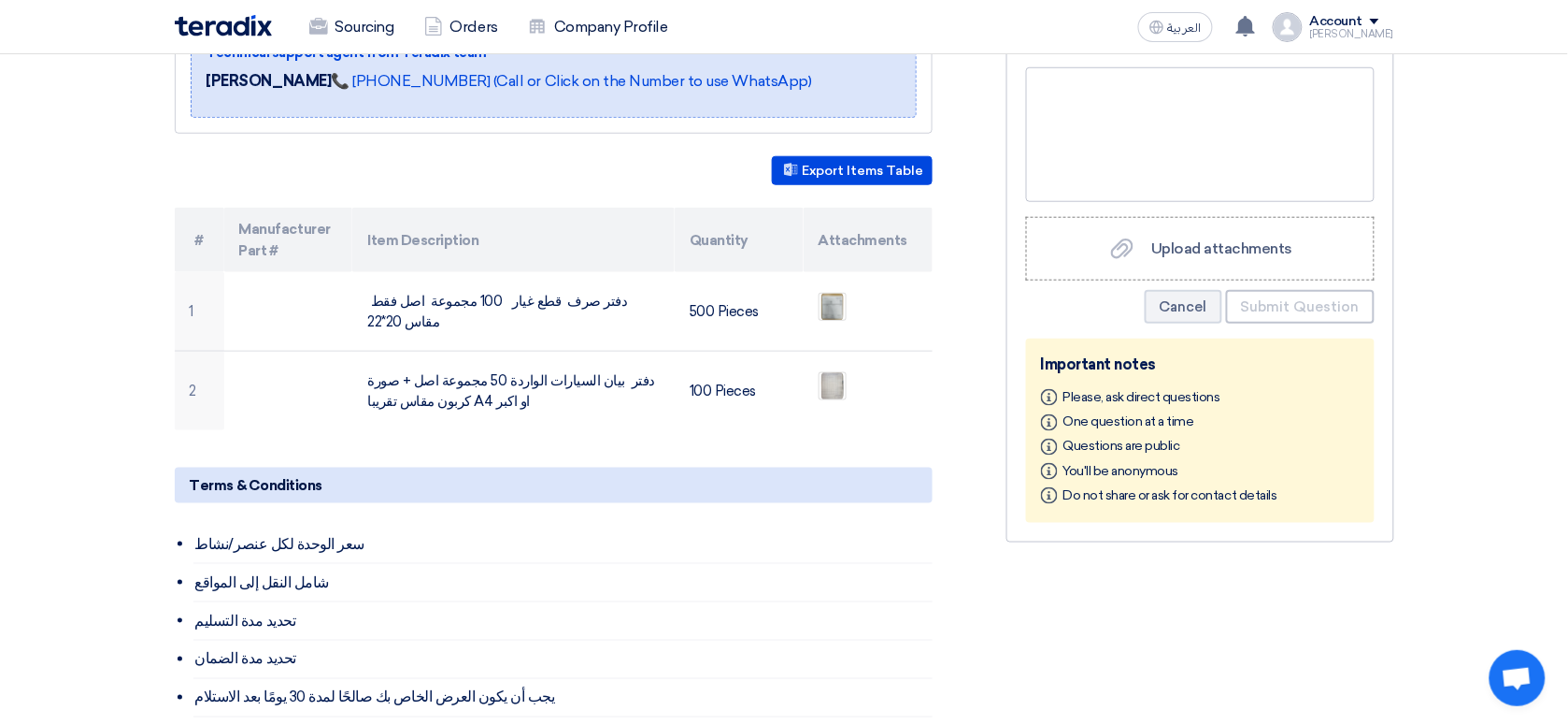
scroll to position [348, 0]
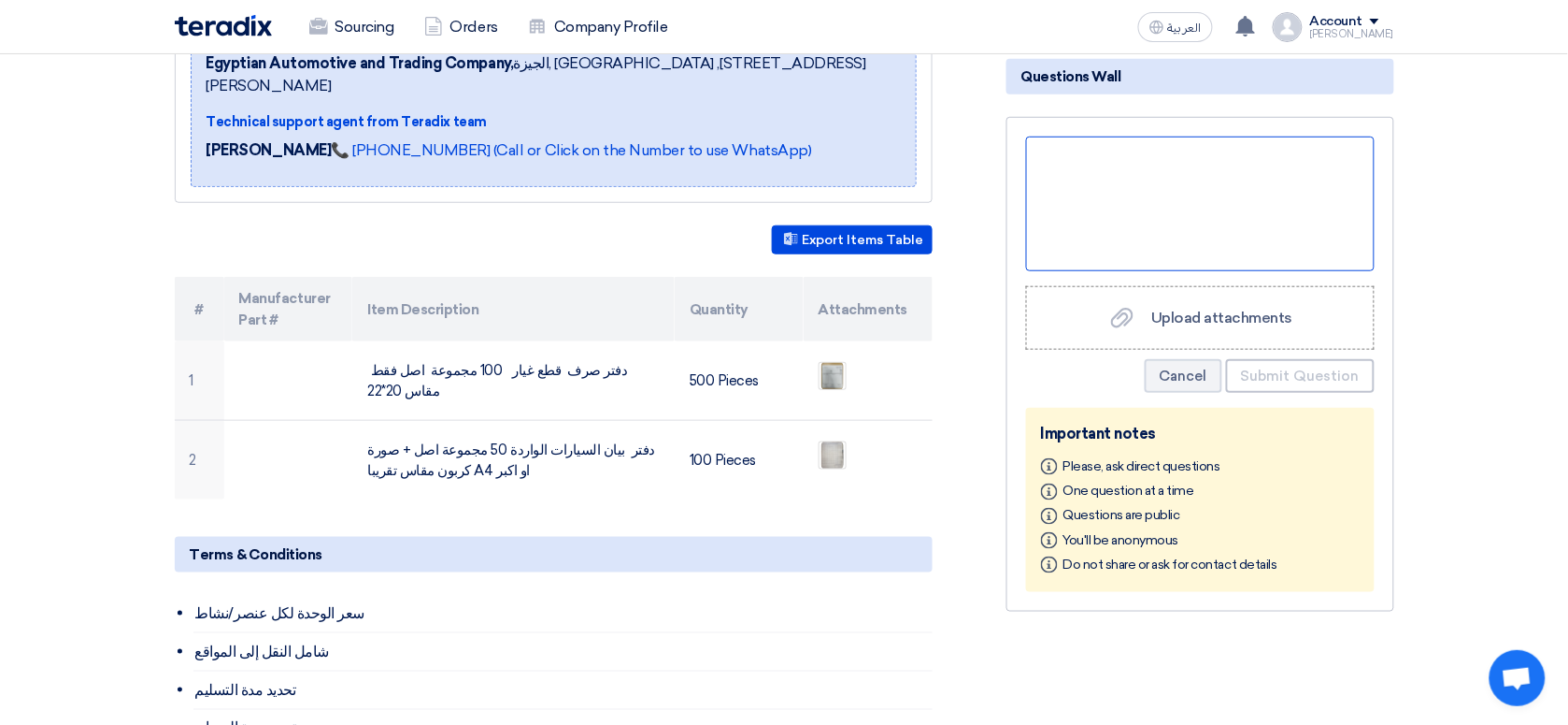
click at [1182, 213] on div at bounding box center [1200, 203] width 348 height 135
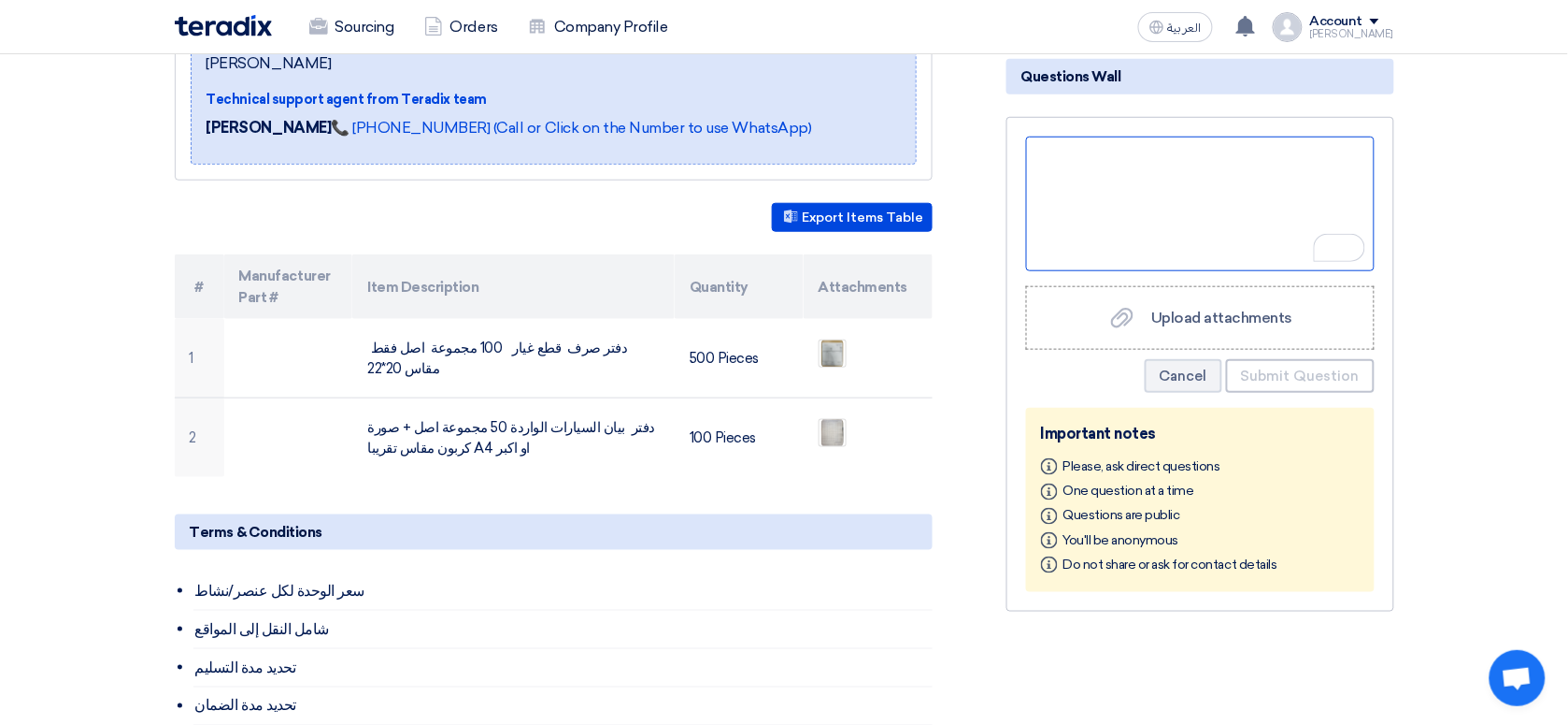
scroll to position [0, 0]
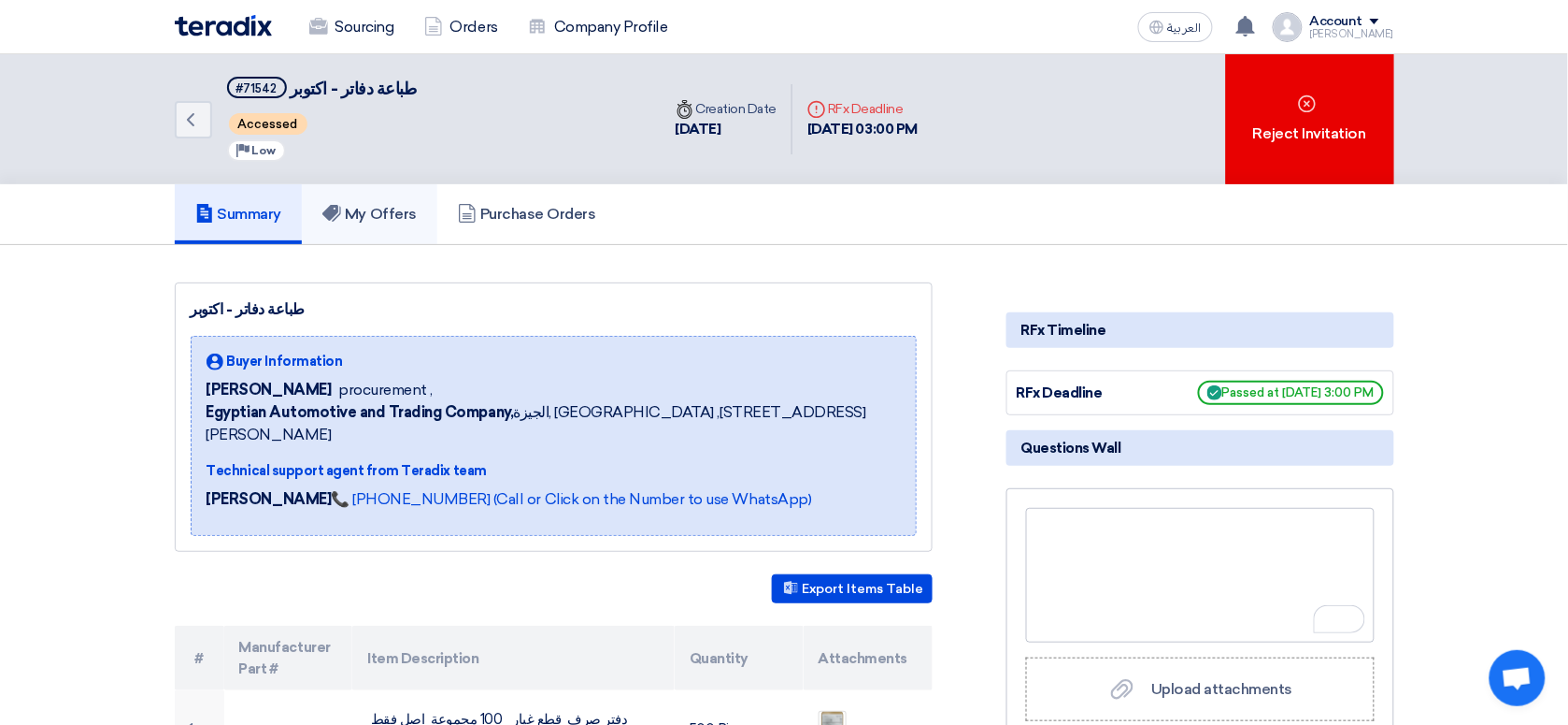
click at [398, 194] on link "My Offers" at bounding box center [370, 214] width 135 height 60
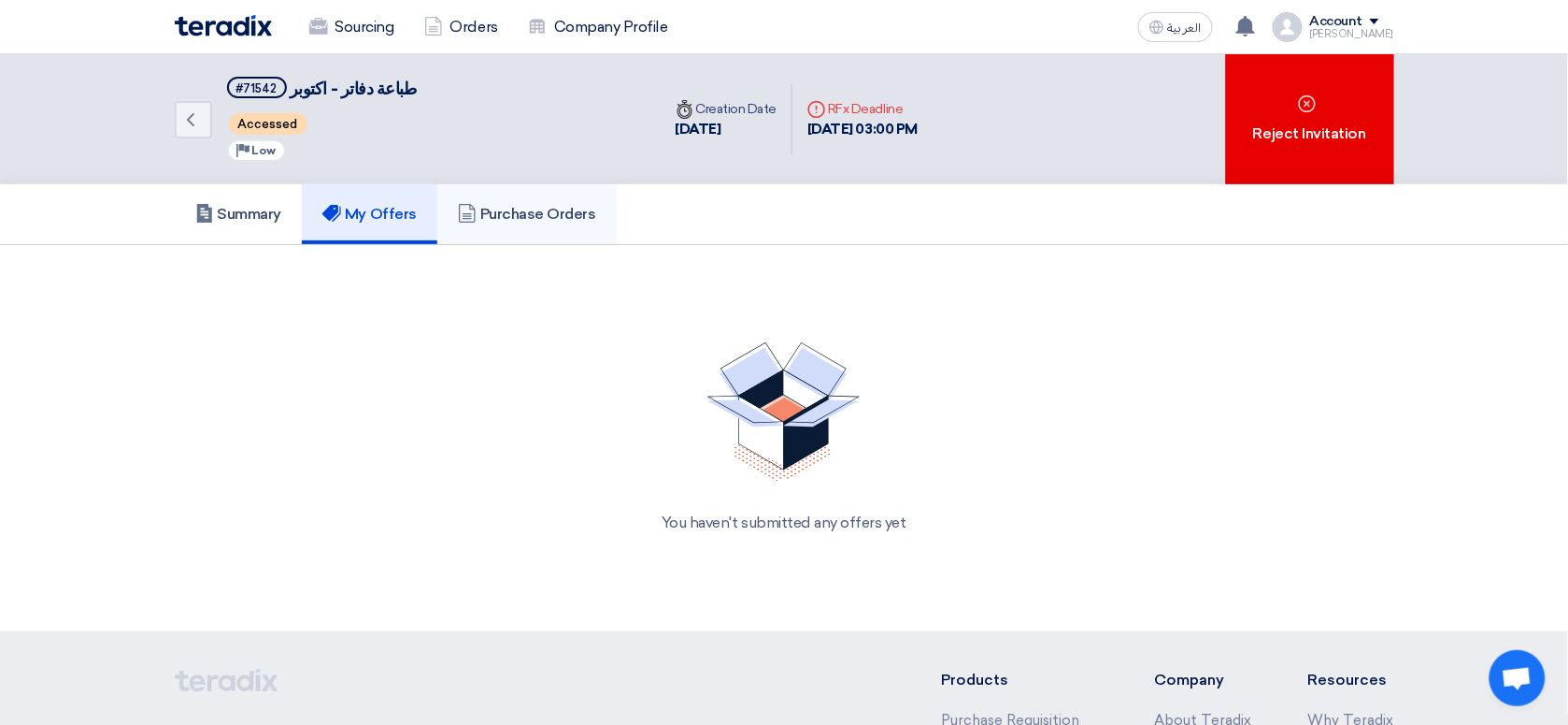
click at [549, 213] on h5 "Purchase Orders" at bounding box center [526, 214] width 138 height 18
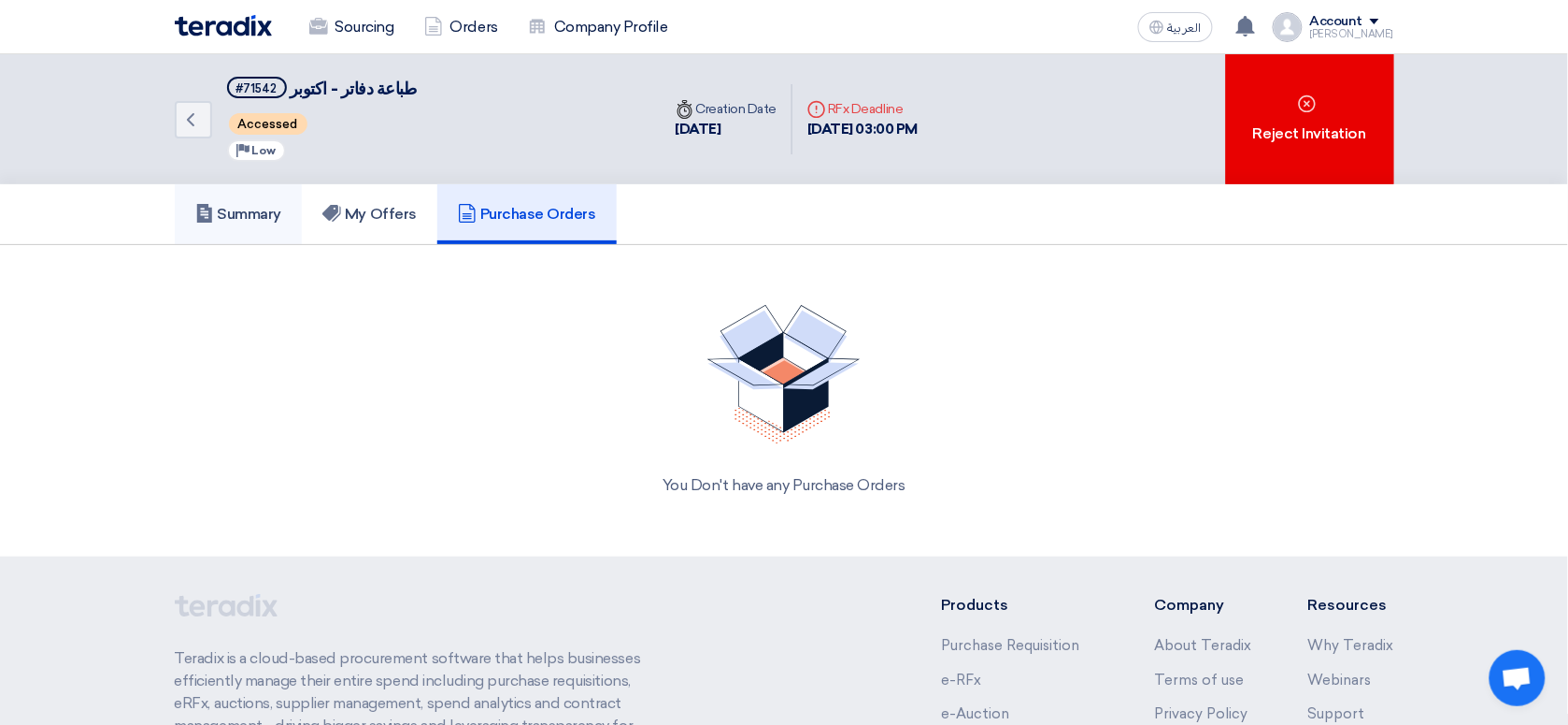
click at [292, 234] on link "Summary" at bounding box center [239, 214] width 128 height 60
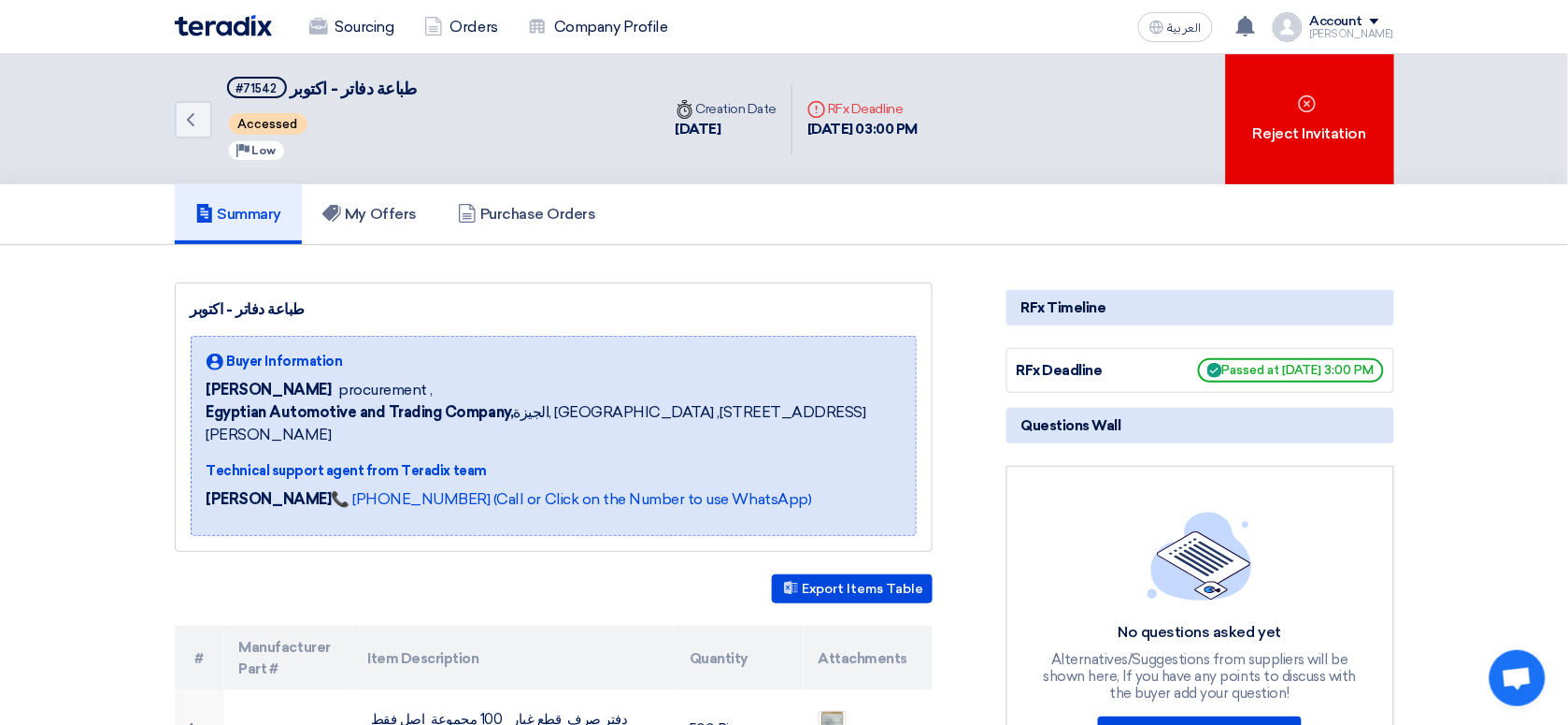
click at [274, 114] on span "Accessed" at bounding box center [268, 124] width 78 height 21
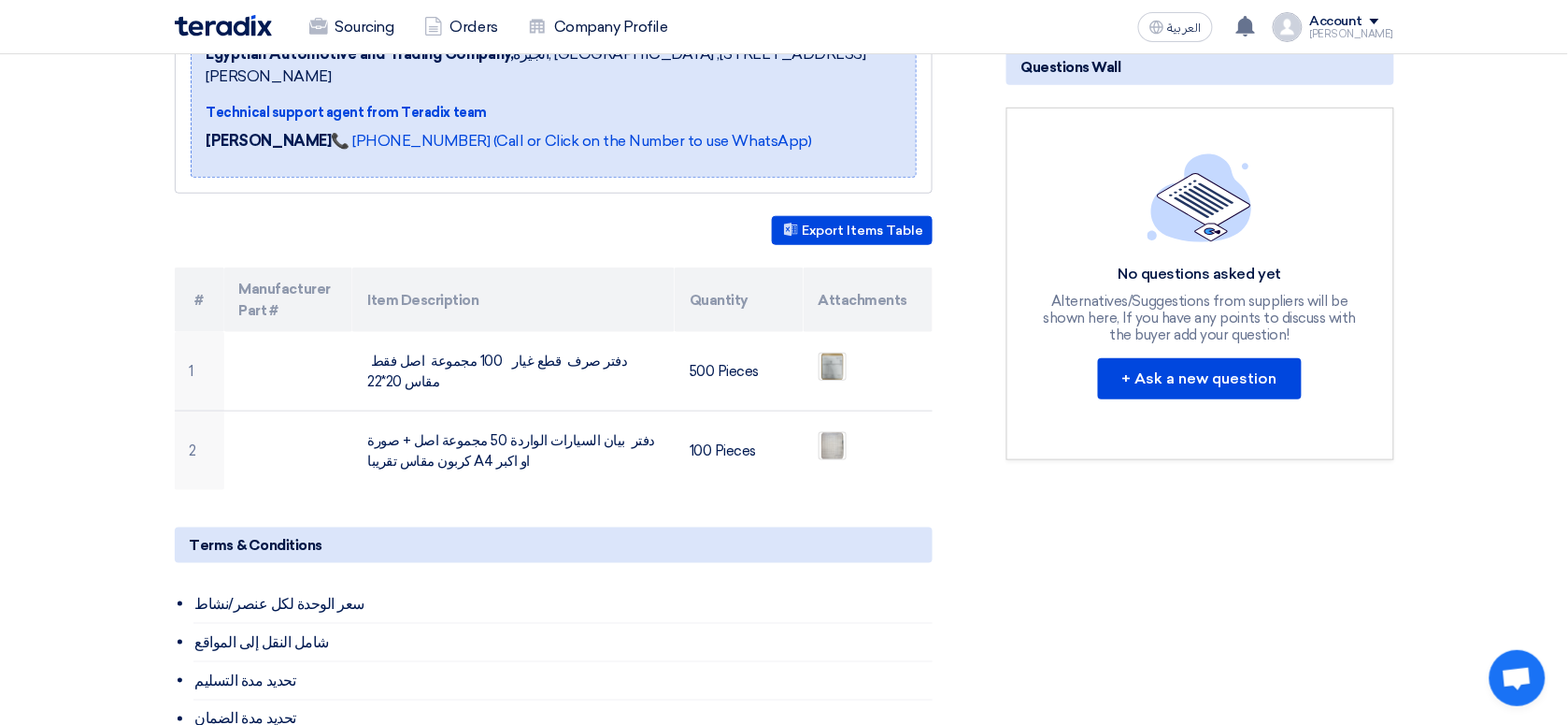
scroll to position [521, 0]
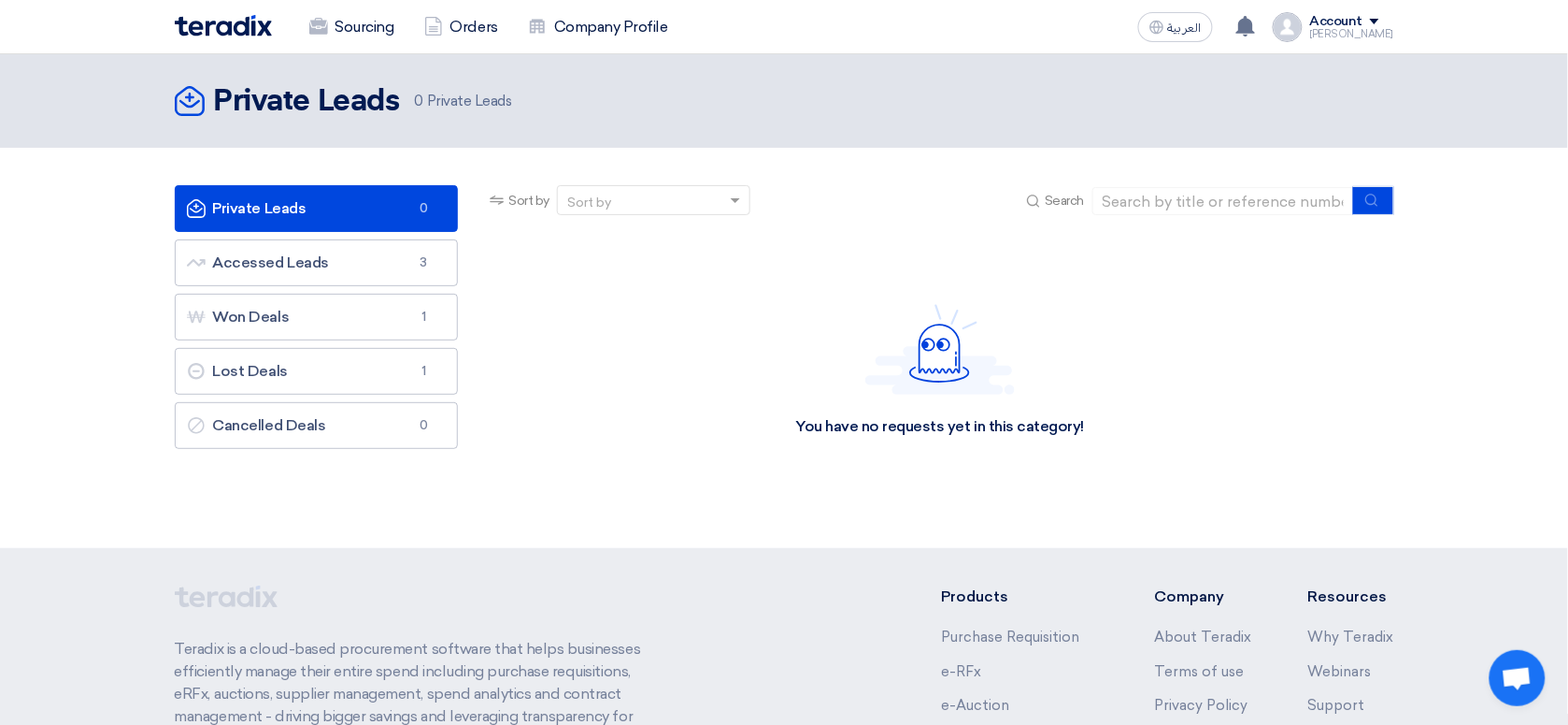
click at [928, 368] on img at bounding box center [940, 349] width 150 height 91
click at [318, 253] on link "Accessed Leads Accessed Leads 3" at bounding box center [317, 262] width 284 height 46
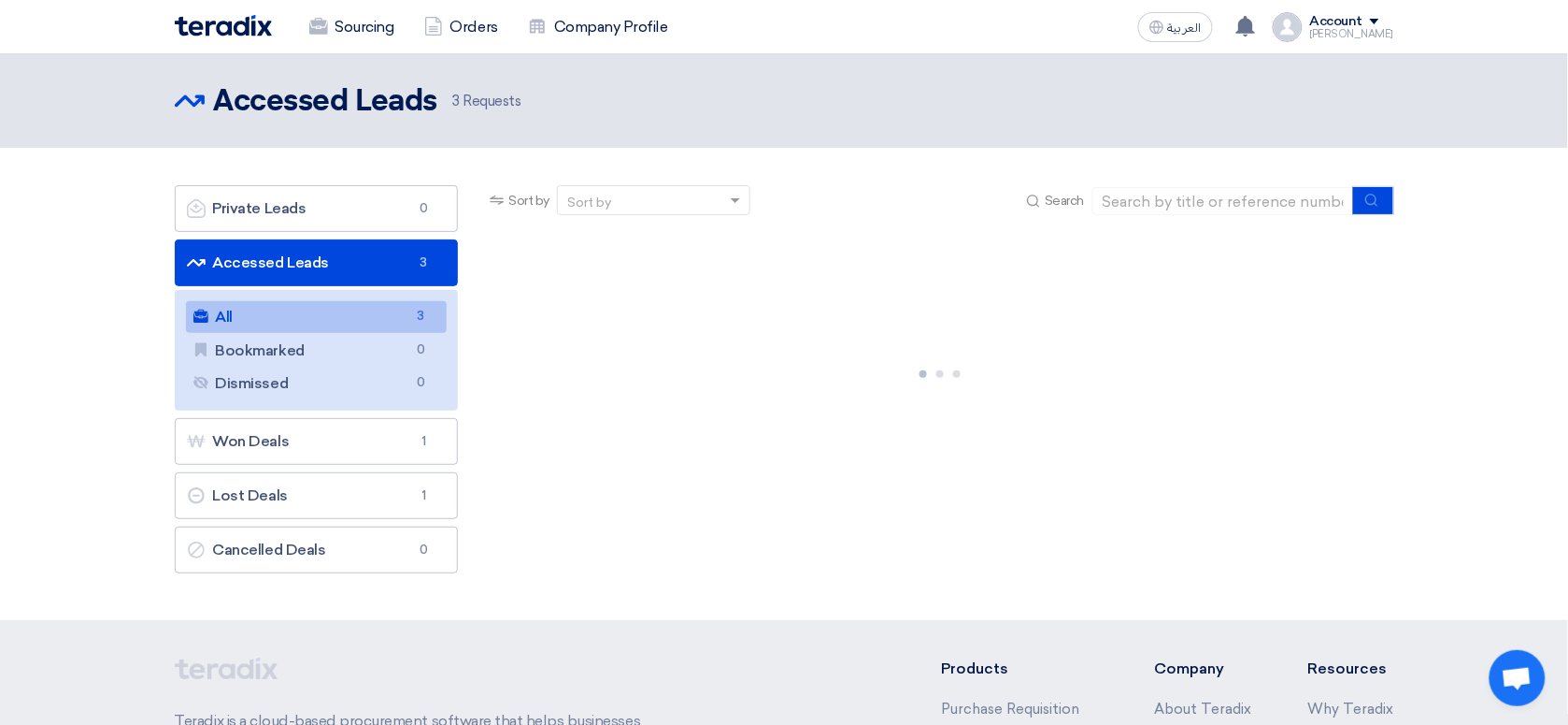
click at [406, 309] on link "All All 3" at bounding box center [316, 317] width 262 height 32
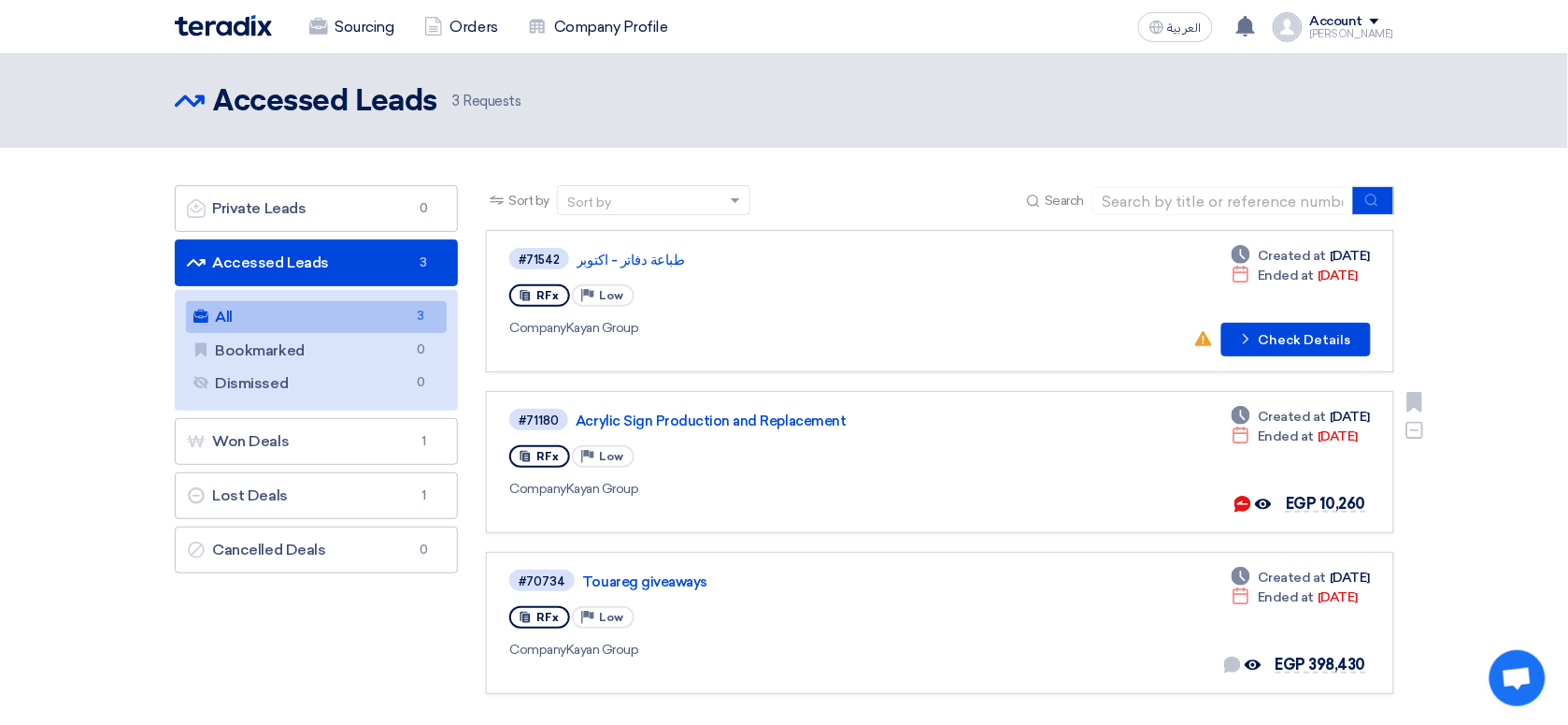
click at [697, 430] on div "#71180 Acrylic Sign Production and Replacement RFx Priority Low Company Kayan G…" at bounding box center [778, 462] width 537 height 110
click at [693, 419] on link "Acrylic Sign Production and Replacement" at bounding box center [809, 420] width 467 height 16
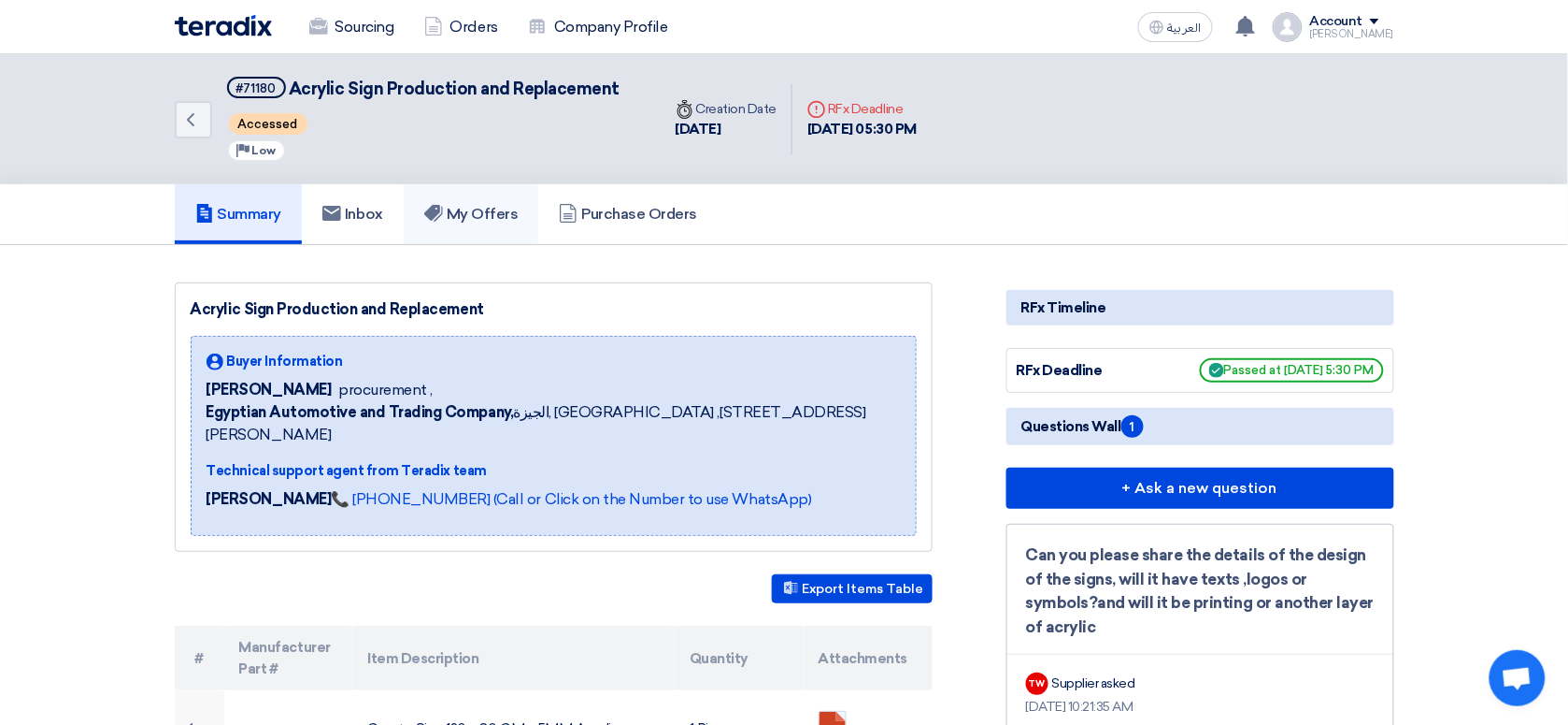
click at [511, 205] on h5 "My Offers" at bounding box center [472, 214] width 95 height 18
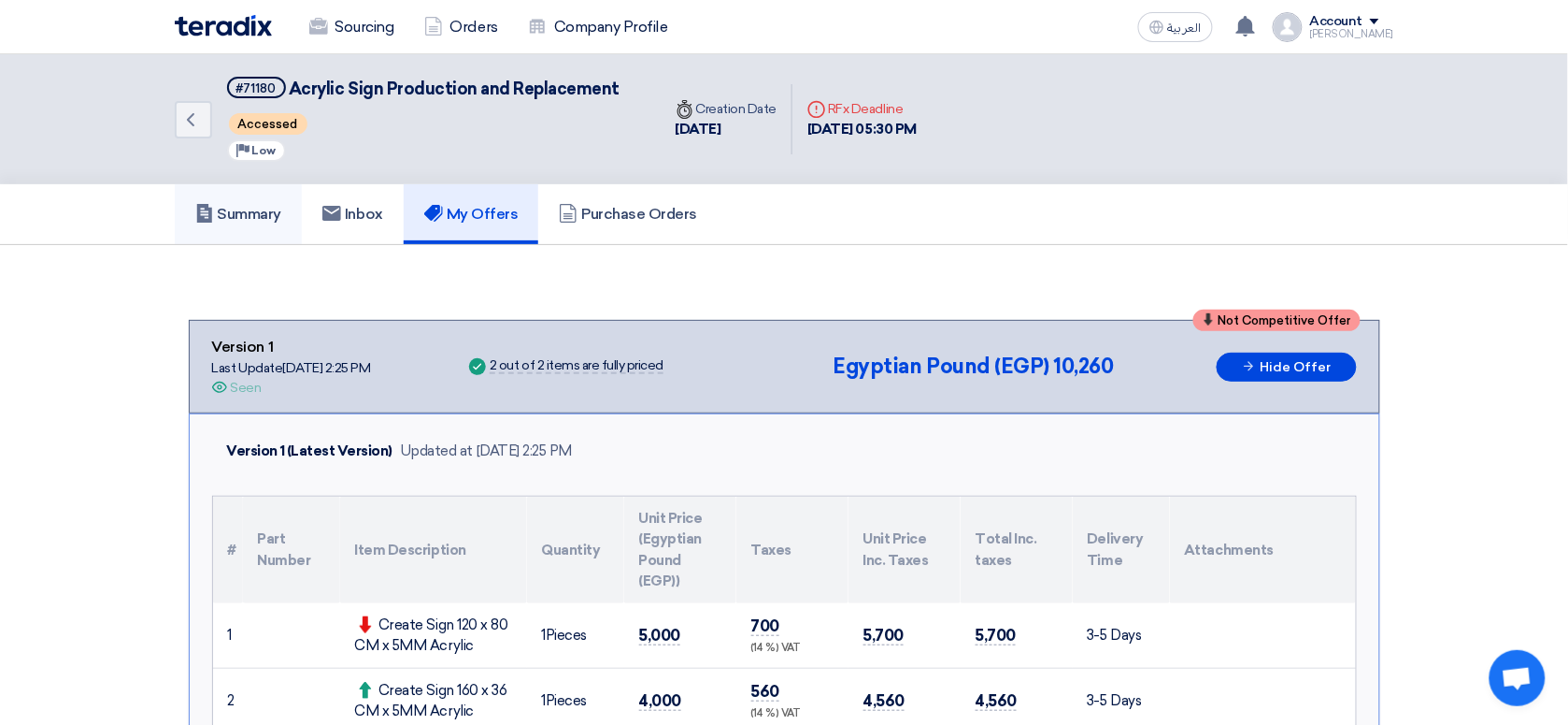
click at [262, 211] on h5 "Summary" at bounding box center [239, 214] width 87 height 18
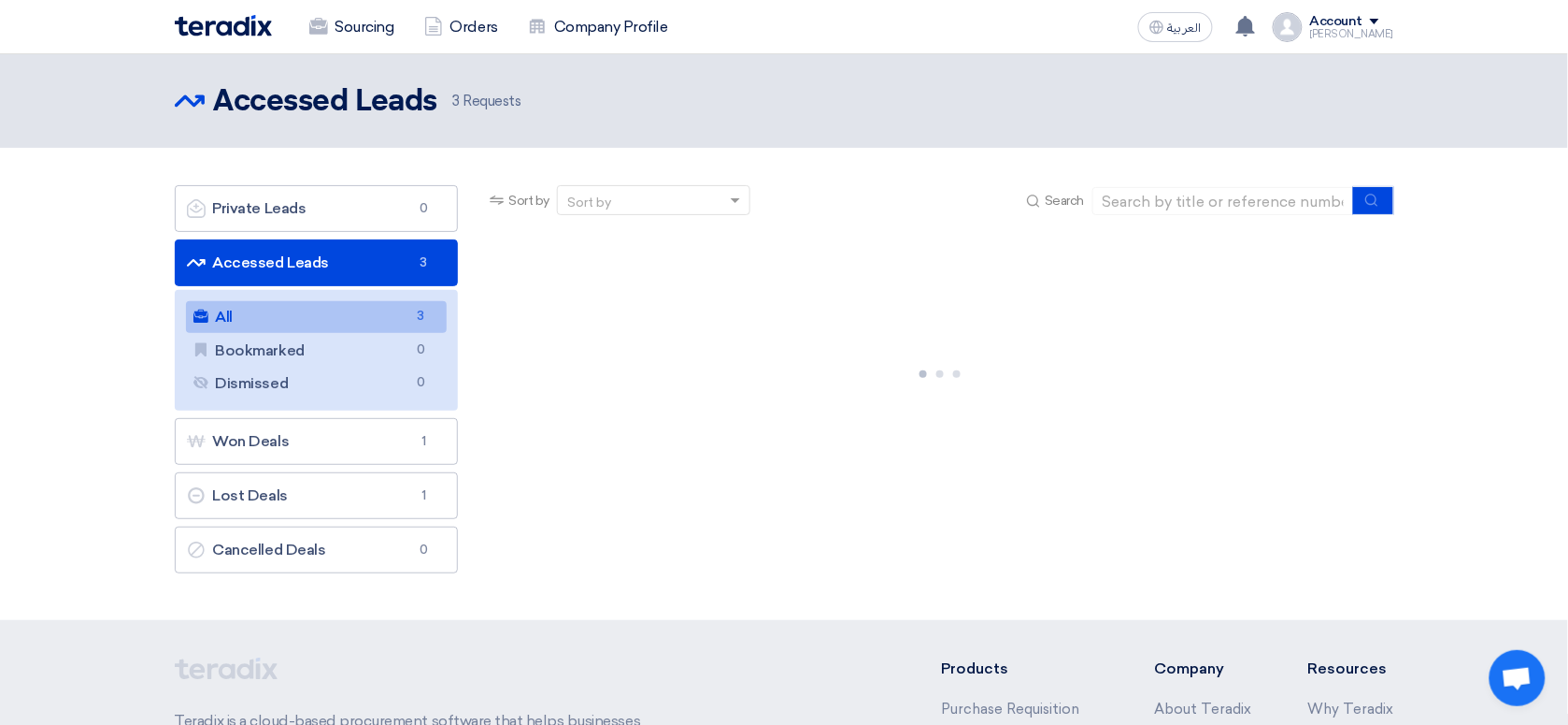
click at [341, 322] on link "All All 3" at bounding box center [316, 317] width 262 height 32
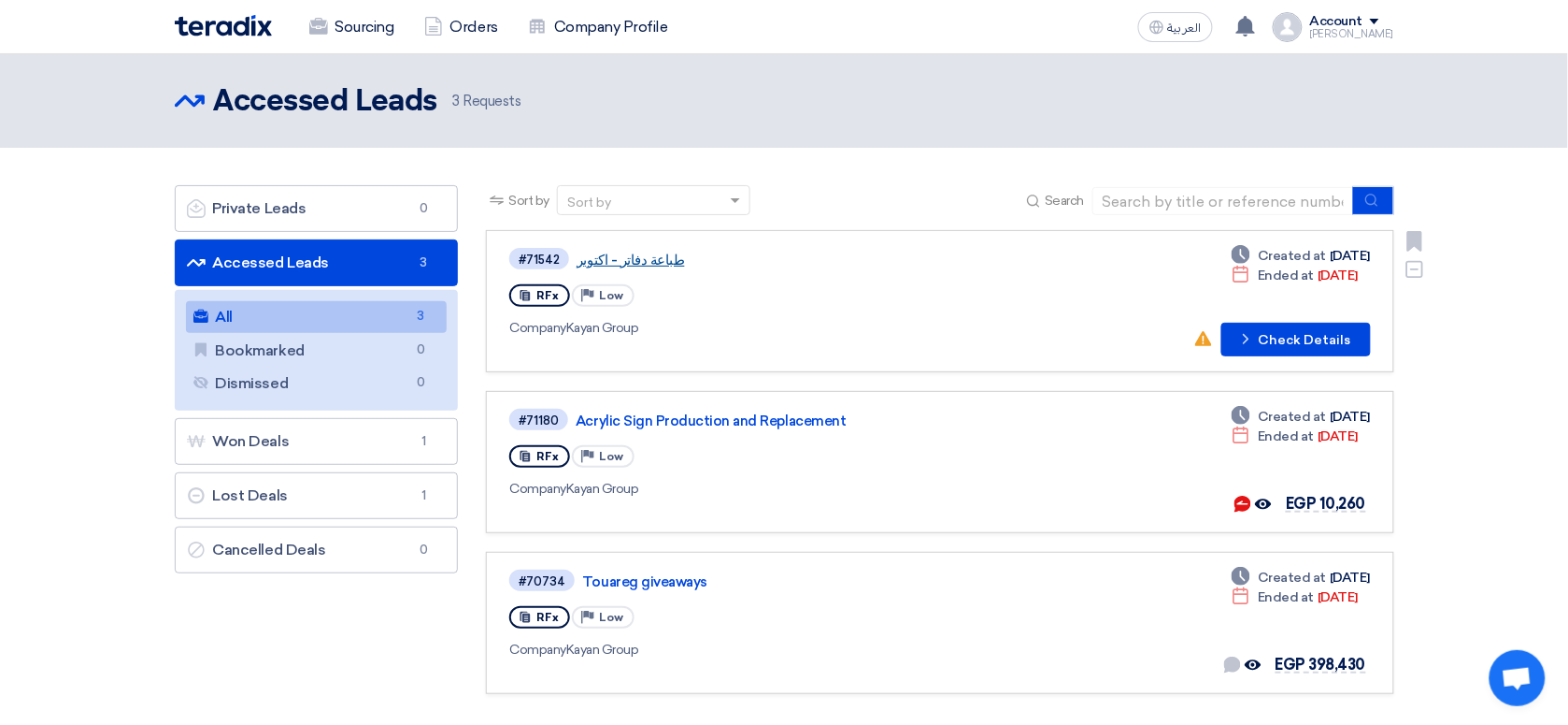
click at [641, 253] on link "طباعة دفاتر - اكتوبر" at bounding box center [810, 259] width 467 height 16
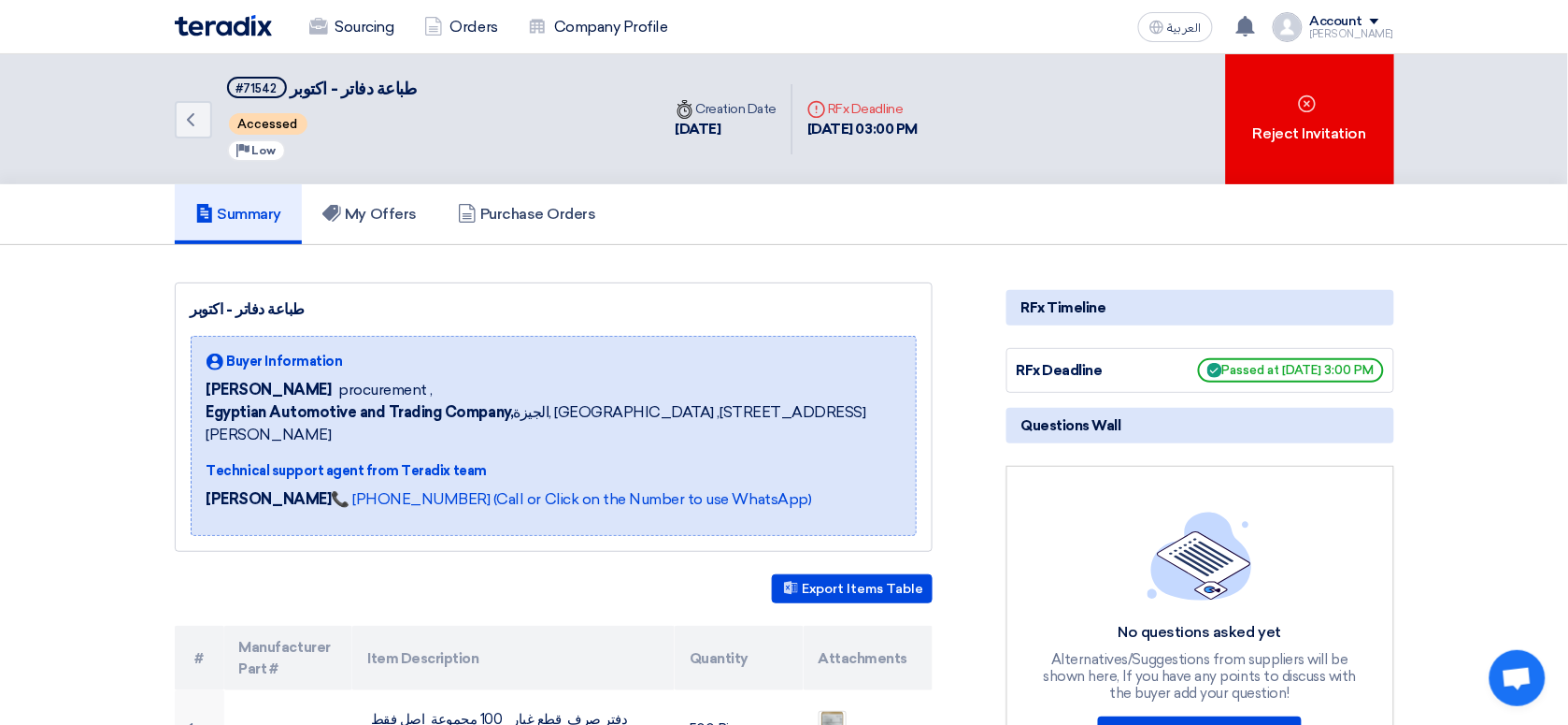
click at [1139, 108] on div "Back #71542 طباعة دفاتر - اكتوبر Accessed Priority Low Time Creation Date [DATE…" at bounding box center [784, 119] width 1220 height 130
click at [969, 212] on div "Summary My Offers Purchase Orders" at bounding box center [784, 214] width 1220 height 60
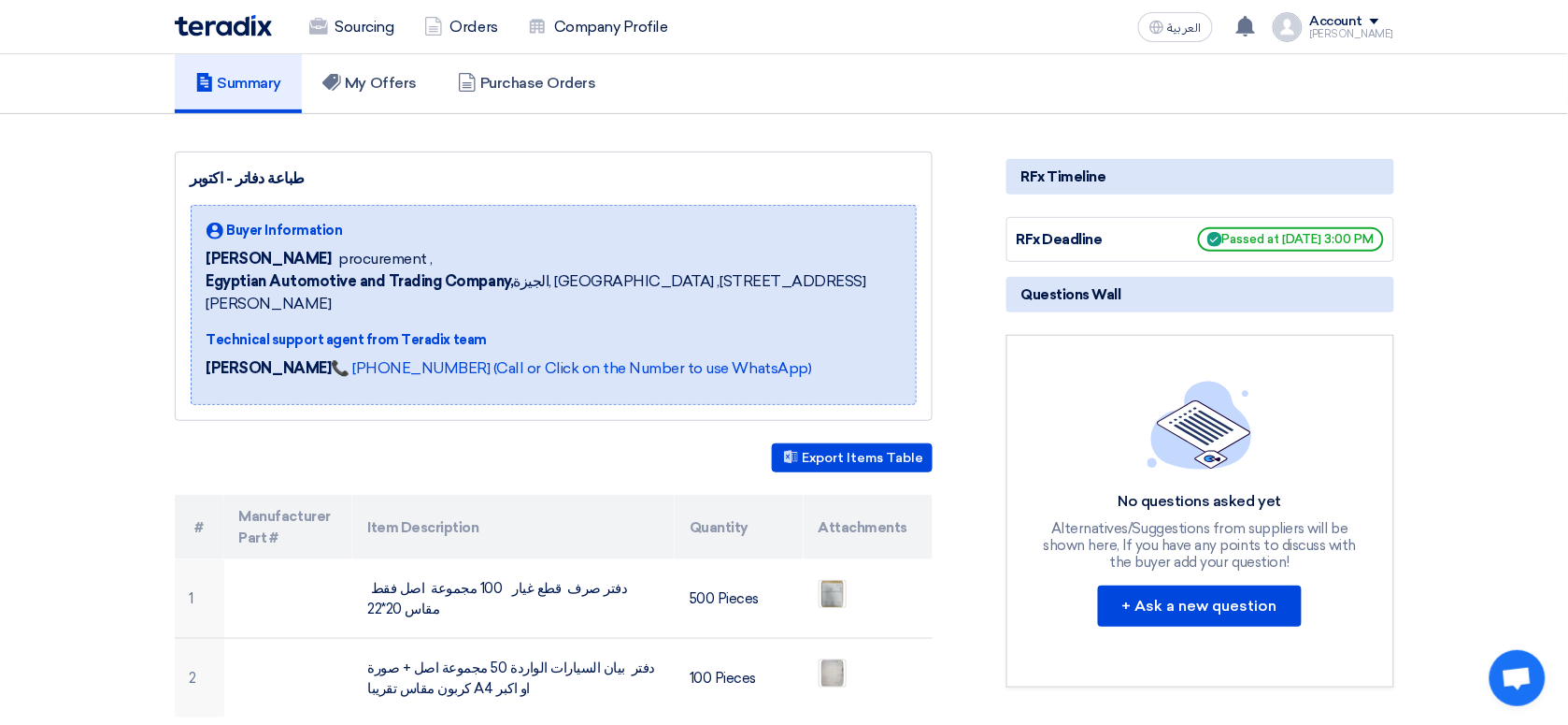
scroll to position [307, 0]
